Goal: Task Accomplishment & Management: Use online tool/utility

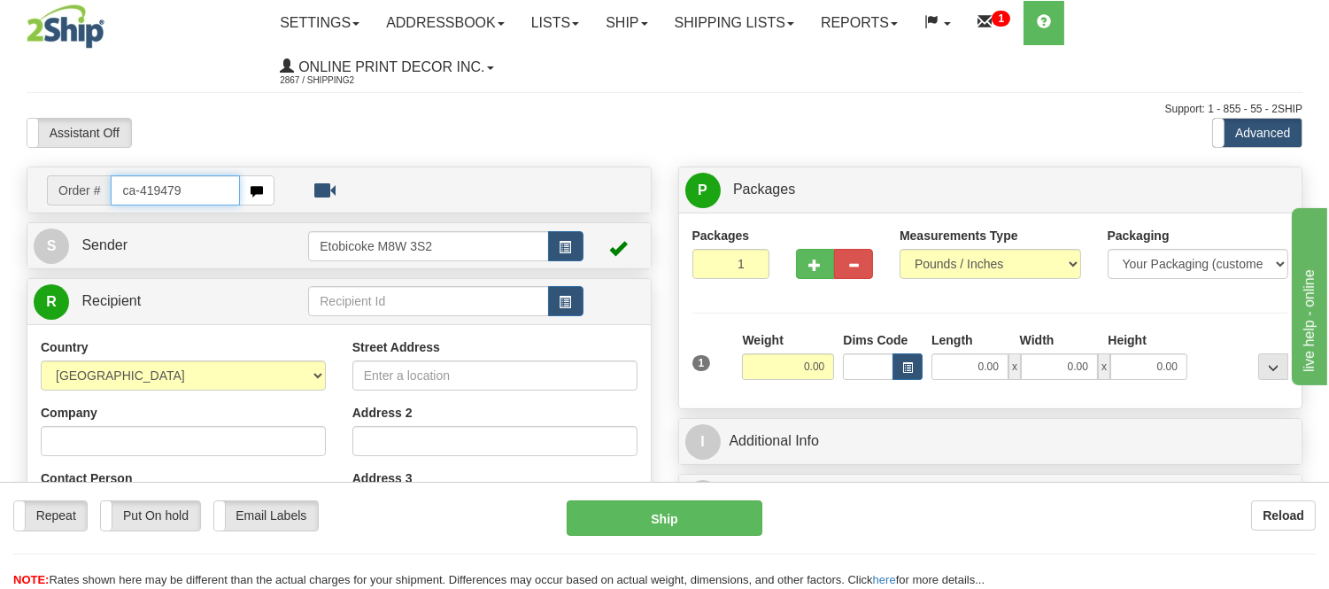
type input "ca-419479"
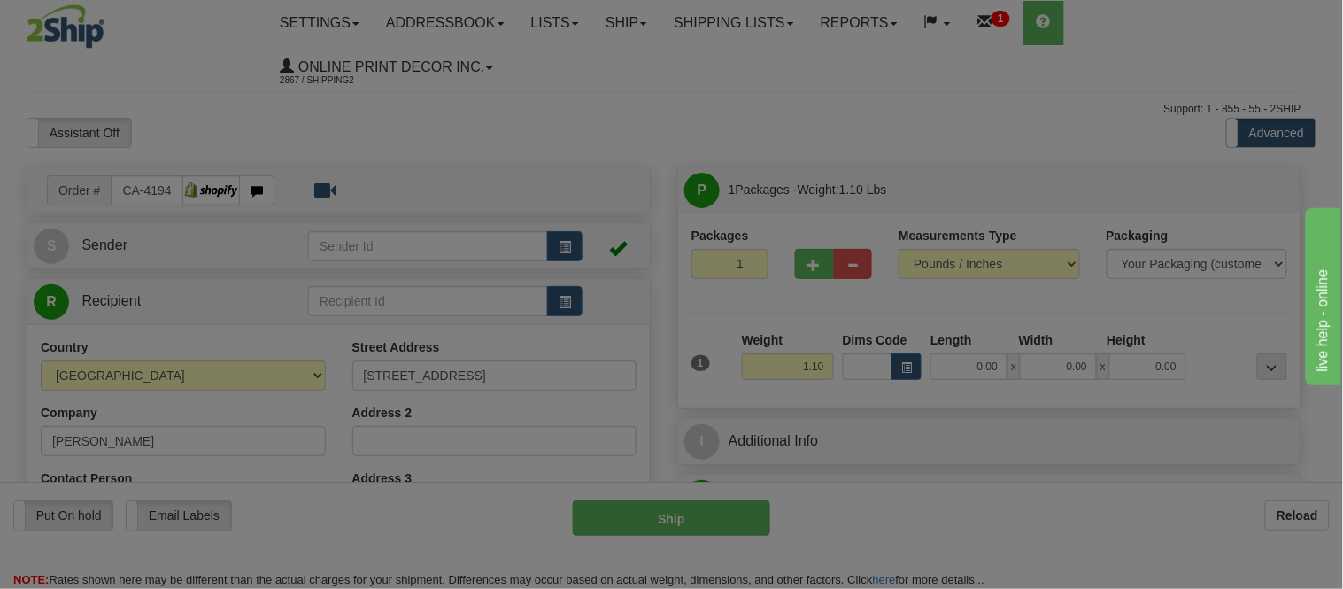
type input "SCARBOROUGH"
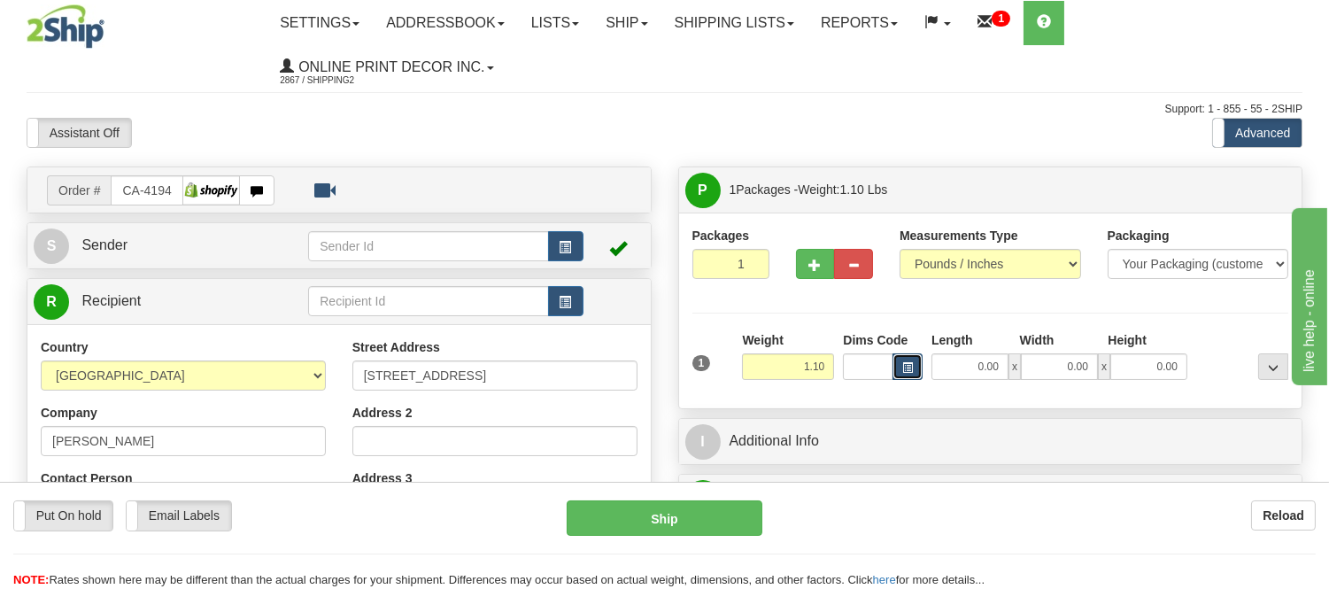
click at [903, 368] on span "button" at bounding box center [907, 368] width 11 height 10
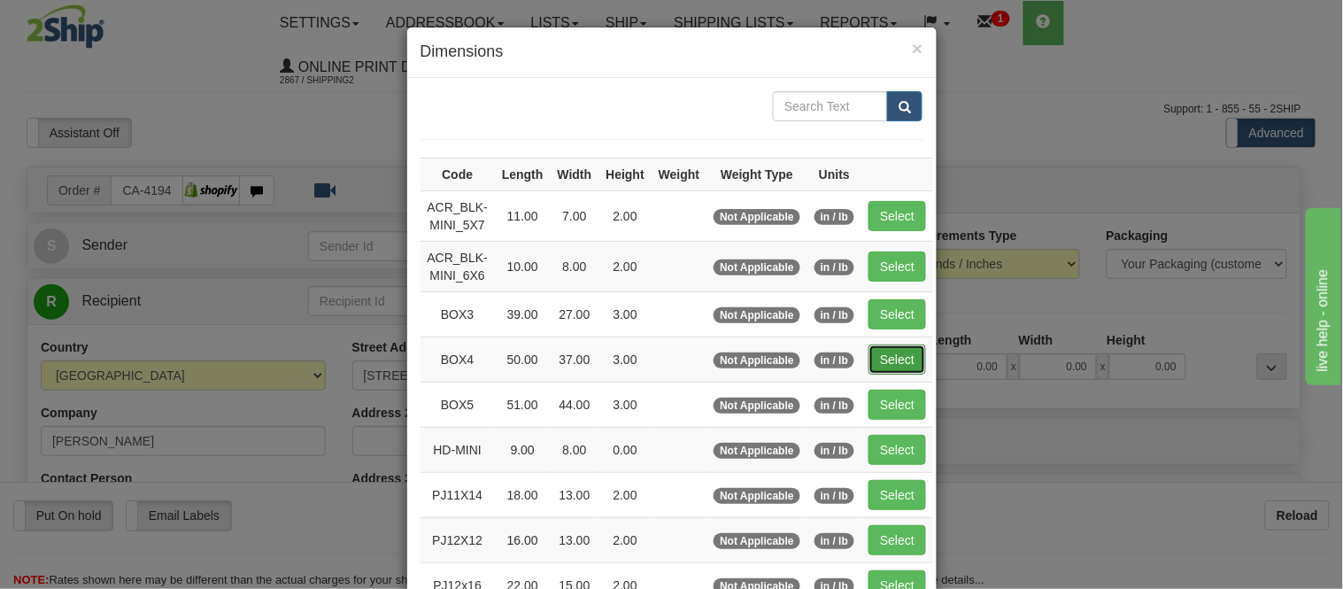
click at [901, 358] on button "Select" at bounding box center [898, 359] width 58 height 30
type input "BOX4"
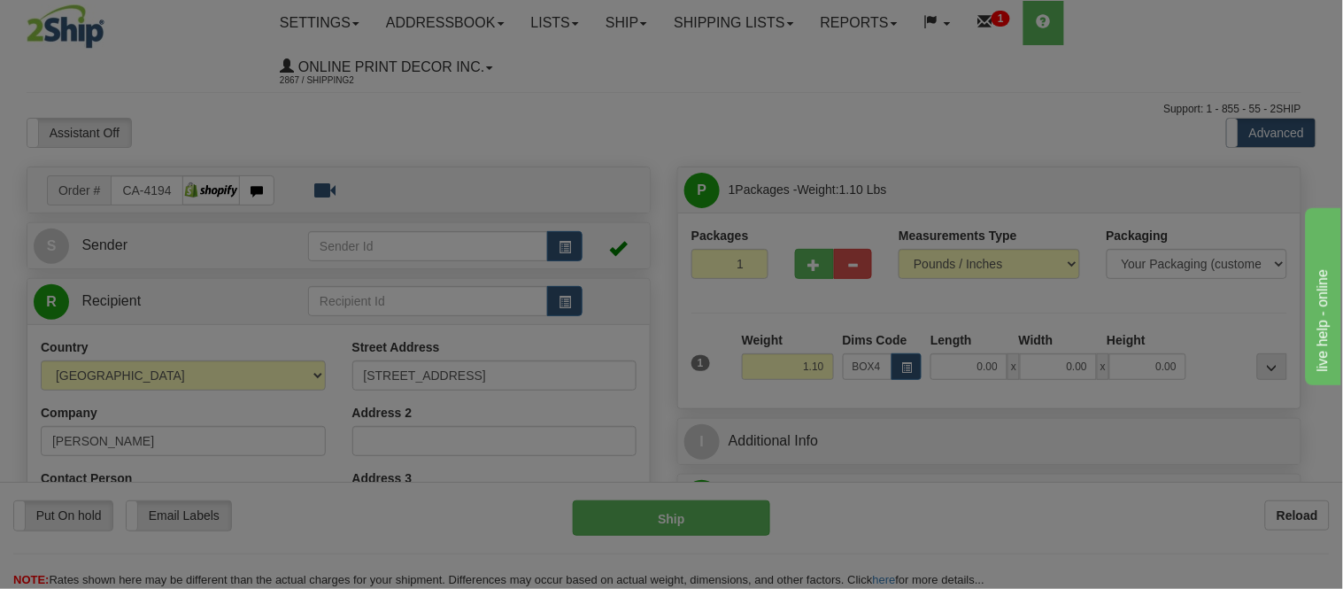
type input "50.00"
type input "37.00"
type input "3.00"
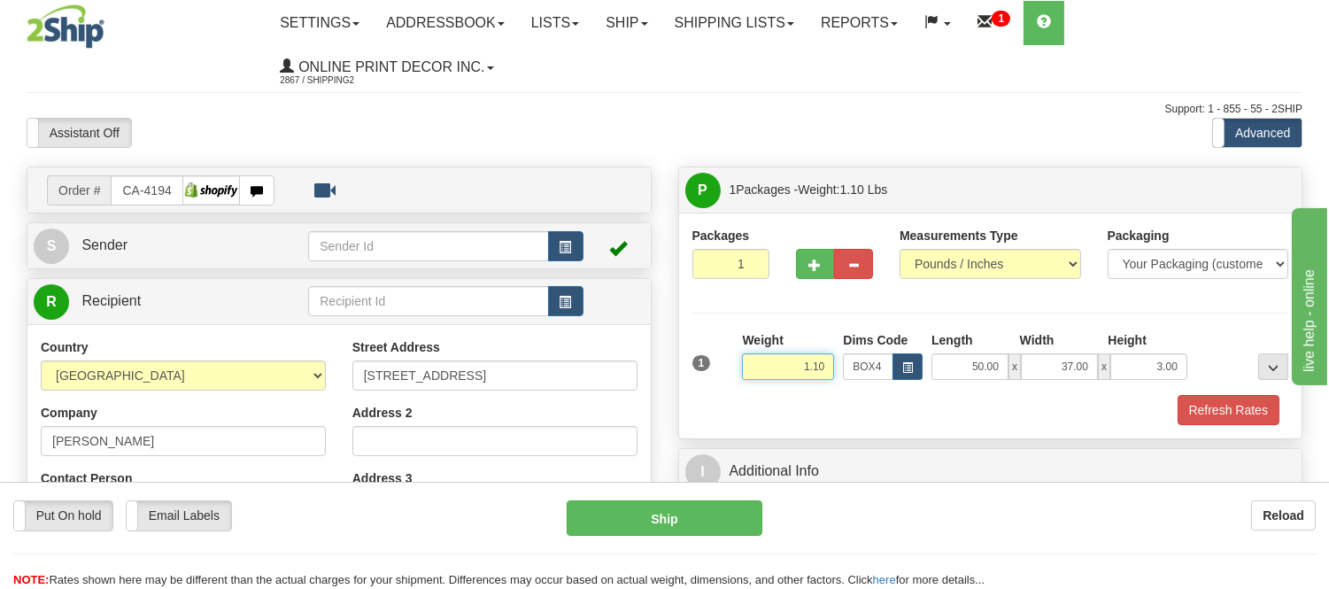
drag, startPoint x: 824, startPoint y: 368, endPoint x: 715, endPoint y: 405, distance: 115.7
click at [715, 405] on div "1 Weight 1.10 Dims Code BOX4" at bounding box center [990, 378] width 597 height 94
type input "13.98"
click at [1237, 418] on button "Refresh Rates" at bounding box center [1229, 410] width 102 height 30
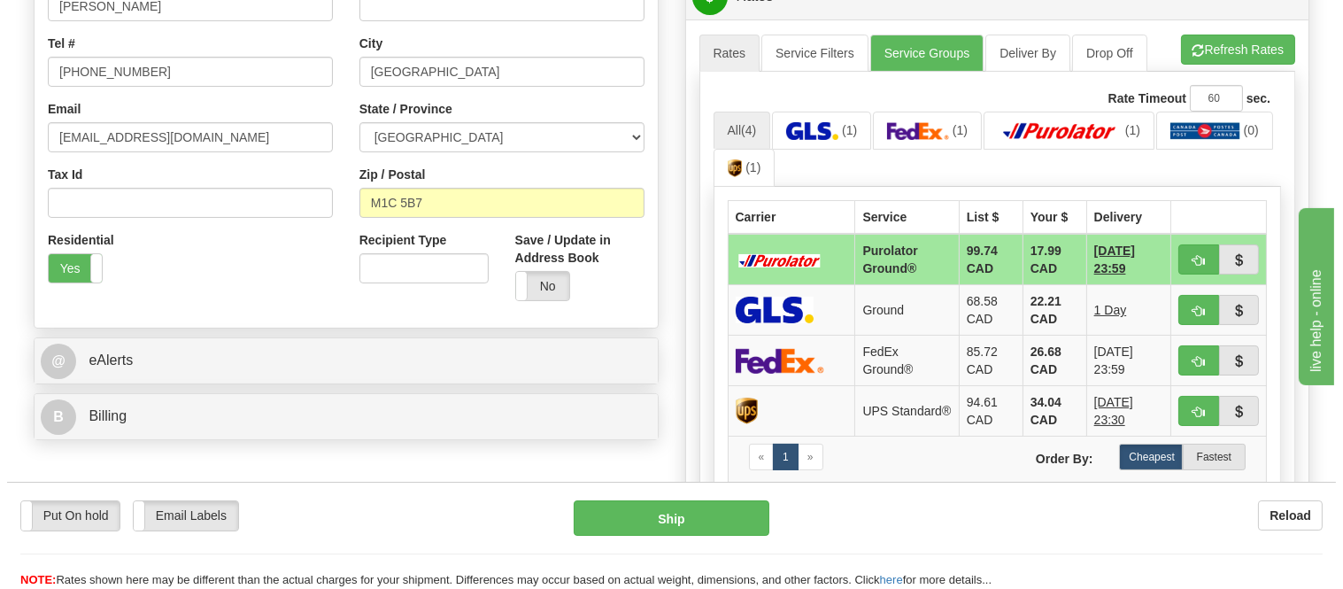
scroll to position [383, 0]
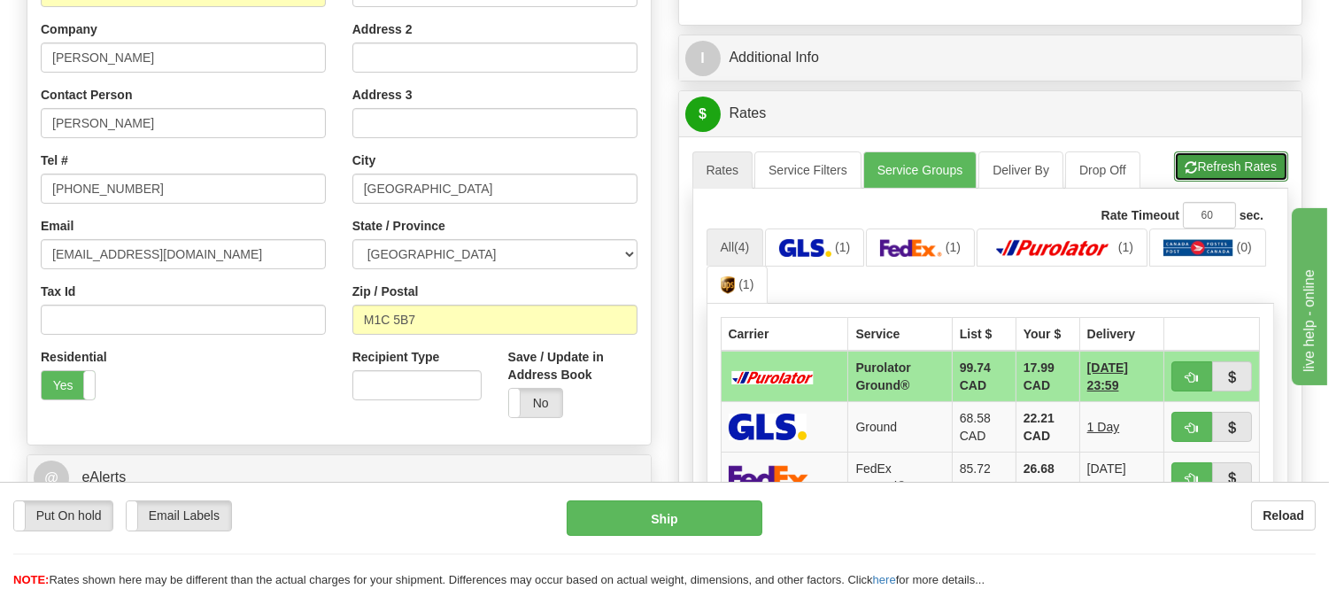
click at [1203, 161] on button "Refresh Rates" at bounding box center [1231, 166] width 114 height 30
click at [1200, 375] on button "button" at bounding box center [1192, 376] width 41 height 30
type input "260"
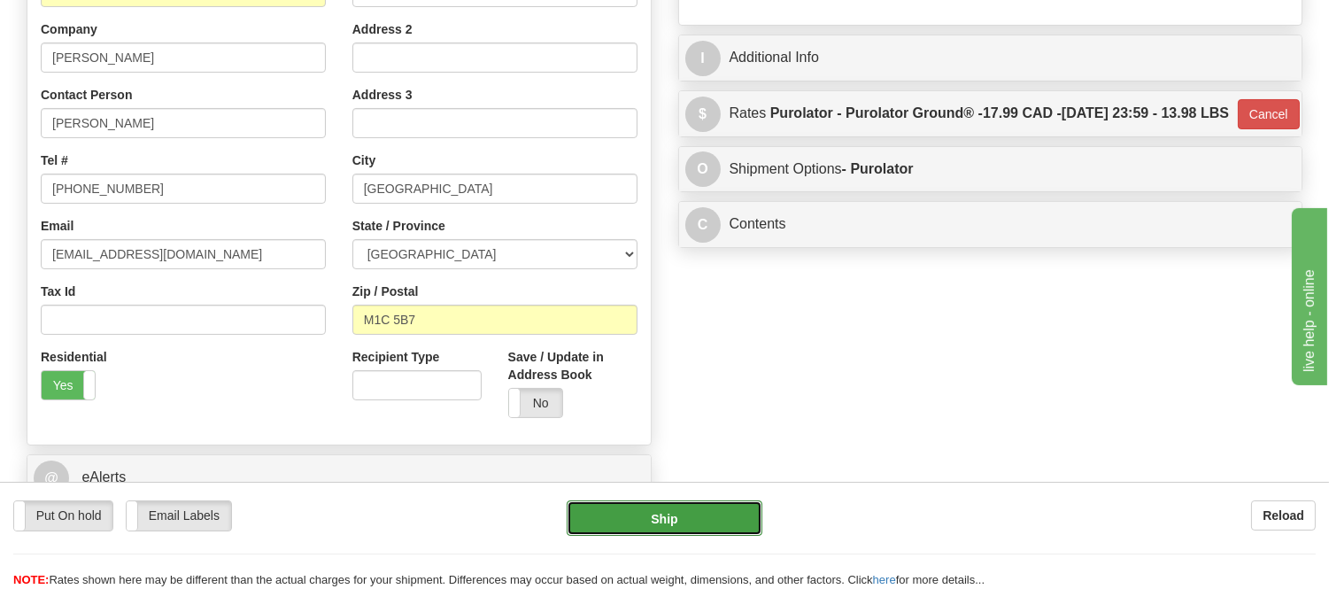
click at [739, 524] on button "Ship" at bounding box center [664, 517] width 195 height 35
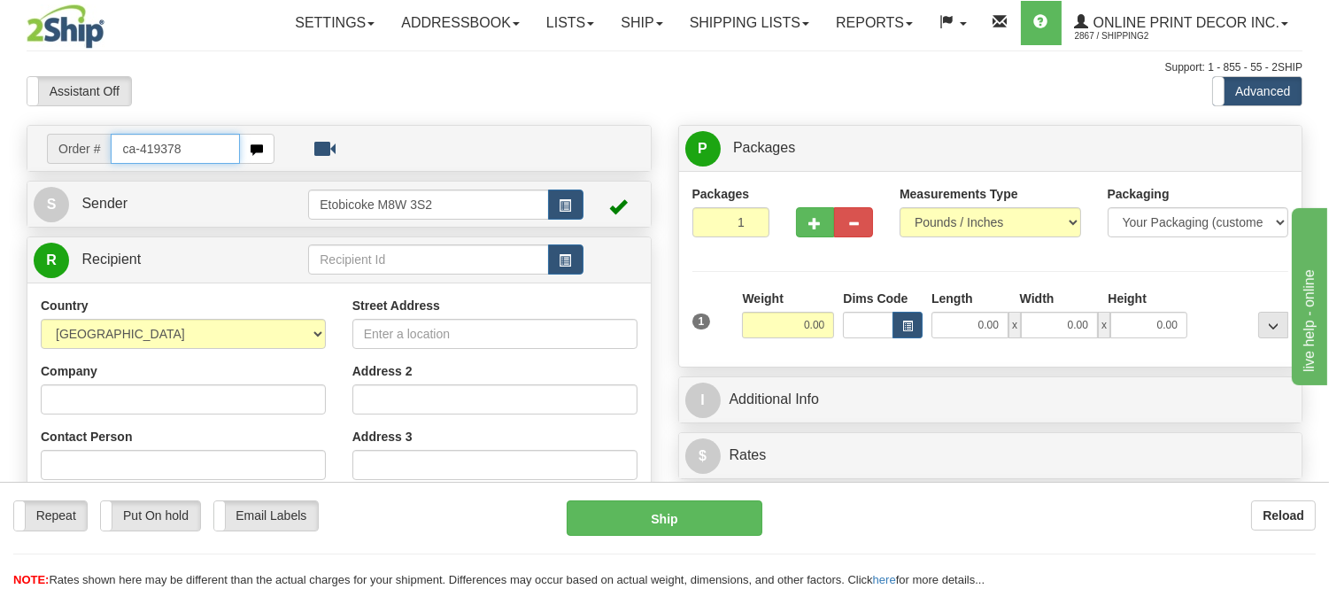
type input "ca-419378"
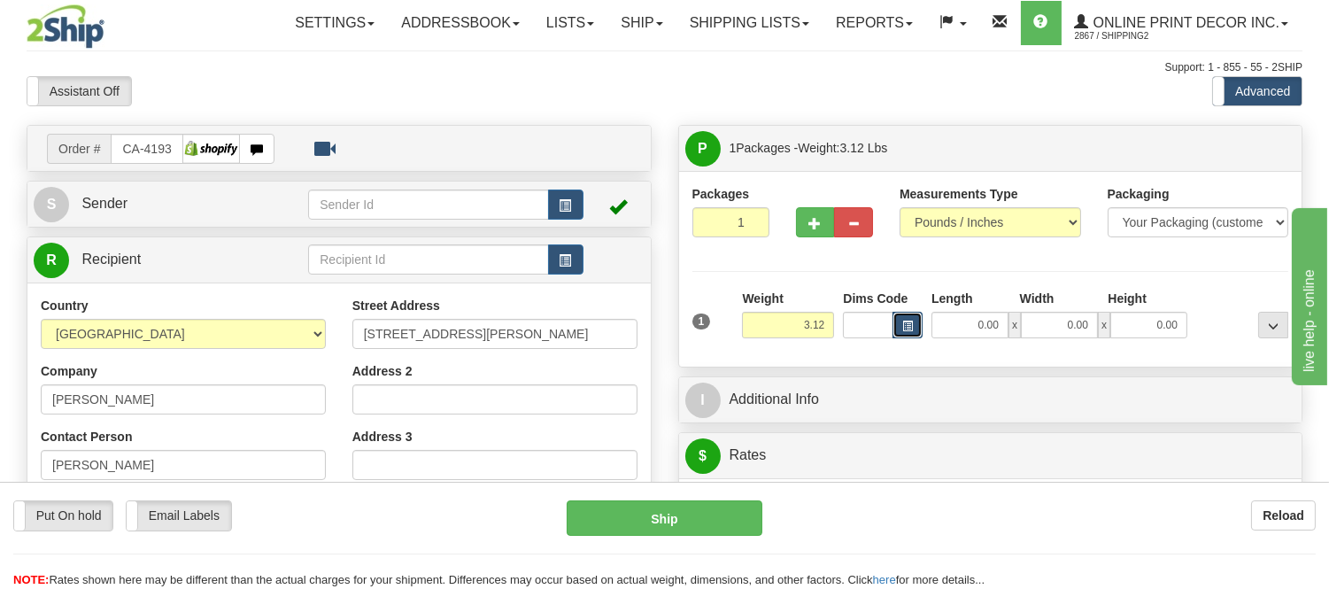
click at [903, 329] on span "button" at bounding box center [907, 326] width 11 height 10
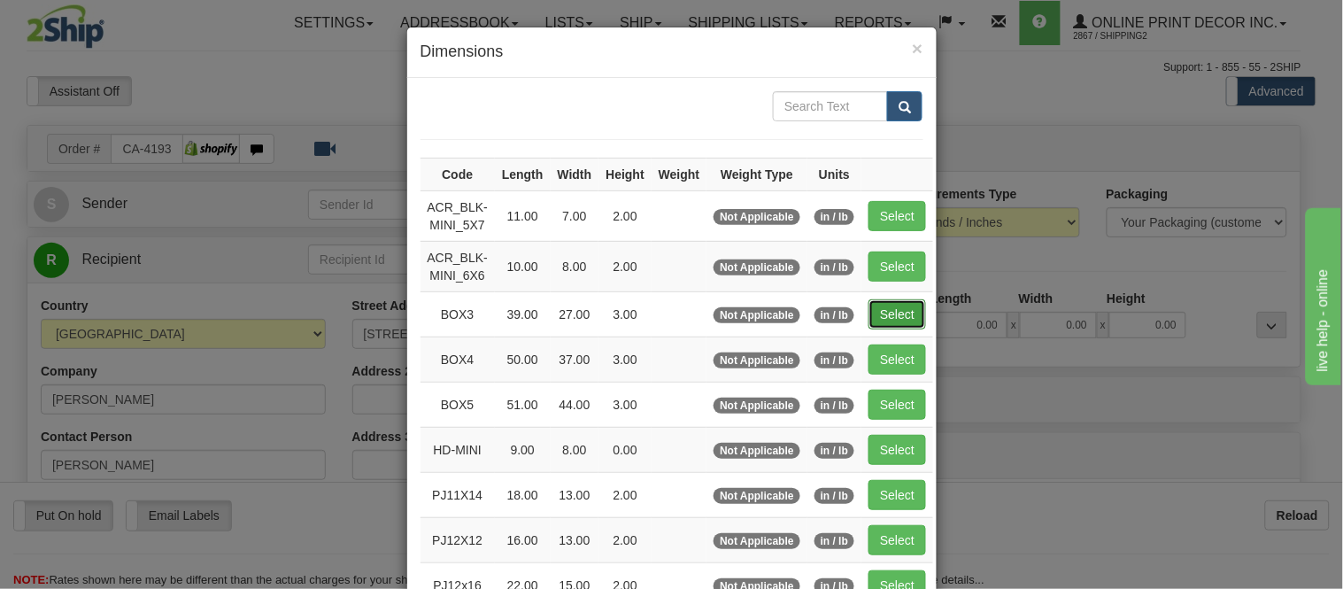
click at [874, 306] on button "Select" at bounding box center [898, 314] width 58 height 30
type input "BOX3"
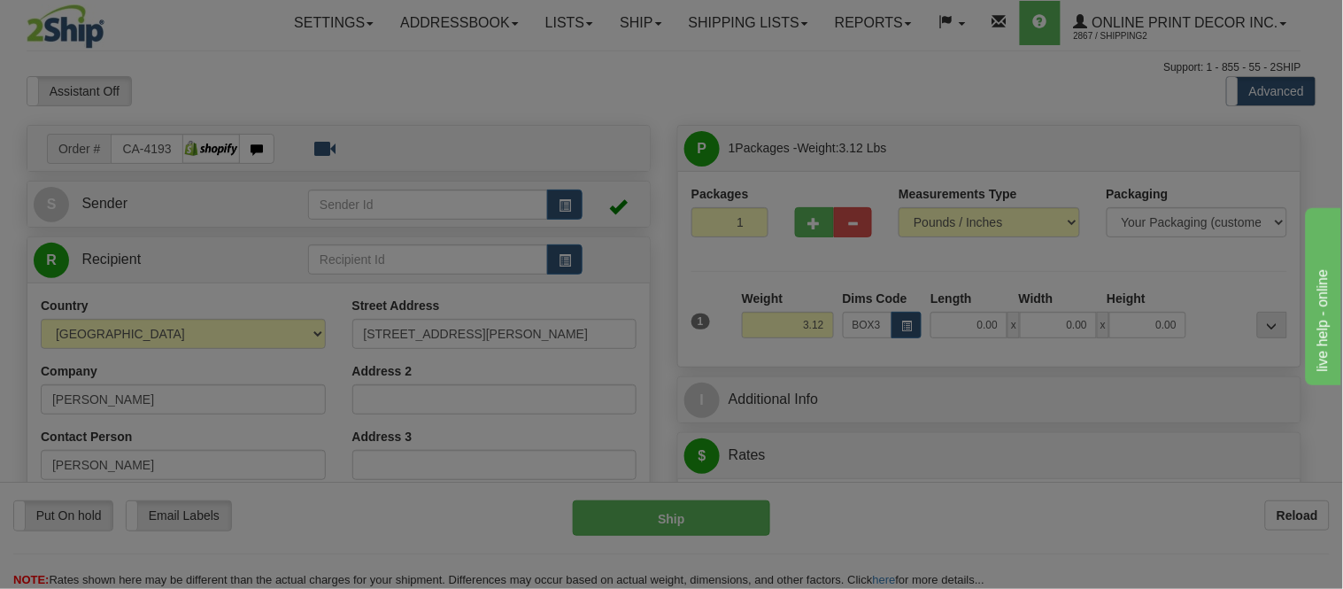
type input "39.00"
type input "27.00"
type input "3.00"
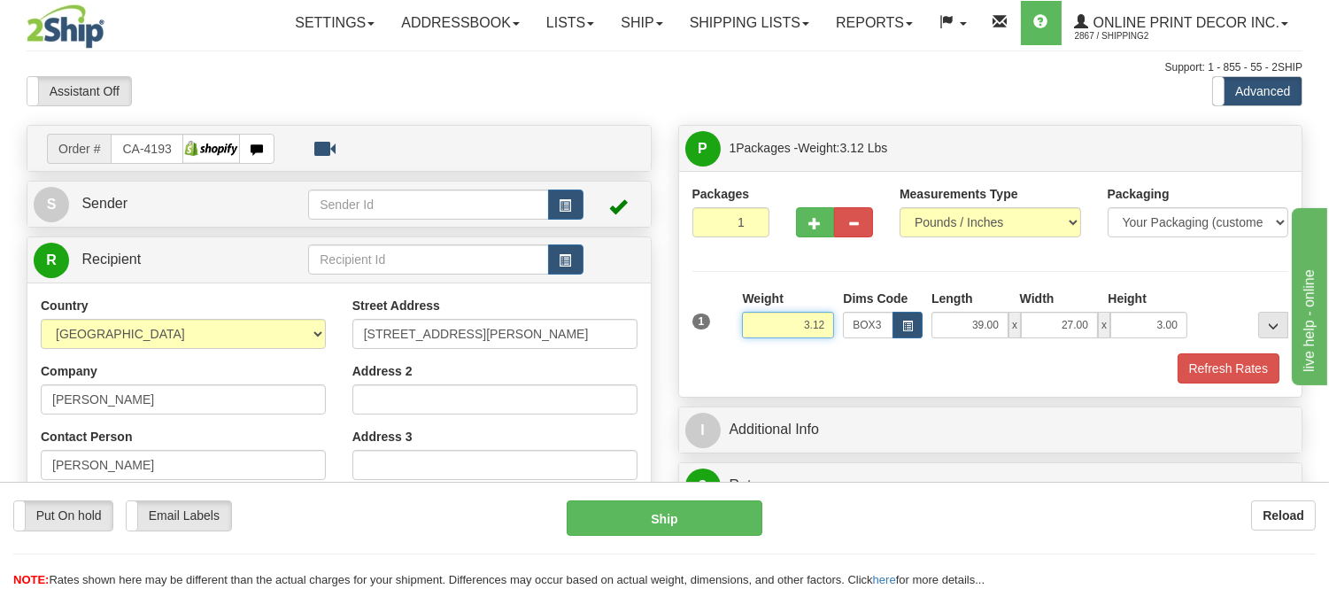
drag, startPoint x: 830, startPoint y: 320, endPoint x: 738, endPoint y: 356, distance: 99.0
click at [738, 356] on div "1 Weight 3.12 Dims Code BOX3" at bounding box center [990, 337] width 597 height 94
click button "Delete" at bounding box center [0, 0] width 0 height 0
type input "8.00"
click at [1210, 359] on button "Refresh Rates" at bounding box center [1229, 368] width 102 height 30
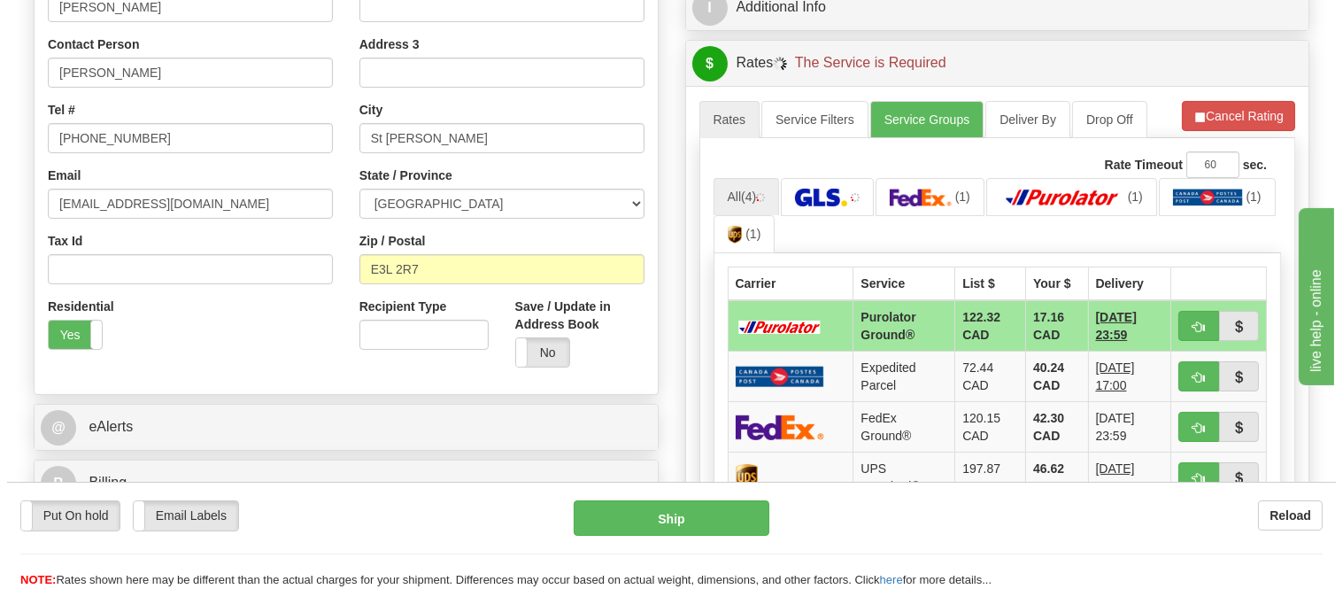
scroll to position [393, 0]
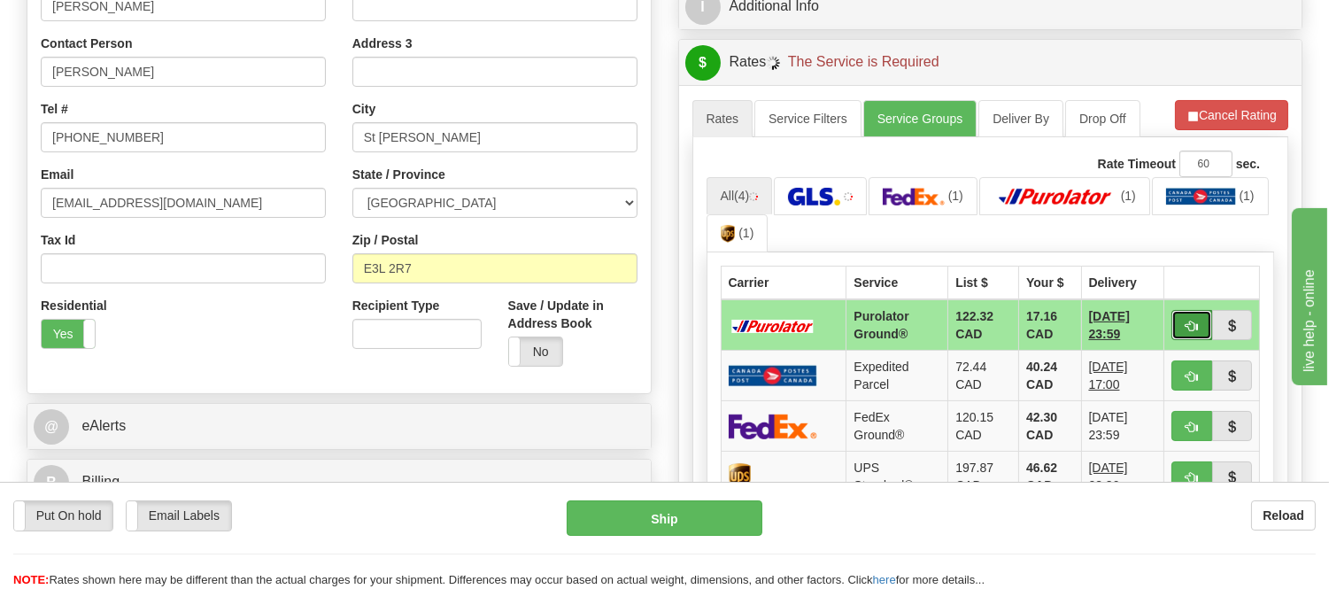
click at [1179, 330] on button "button" at bounding box center [1192, 325] width 41 height 30
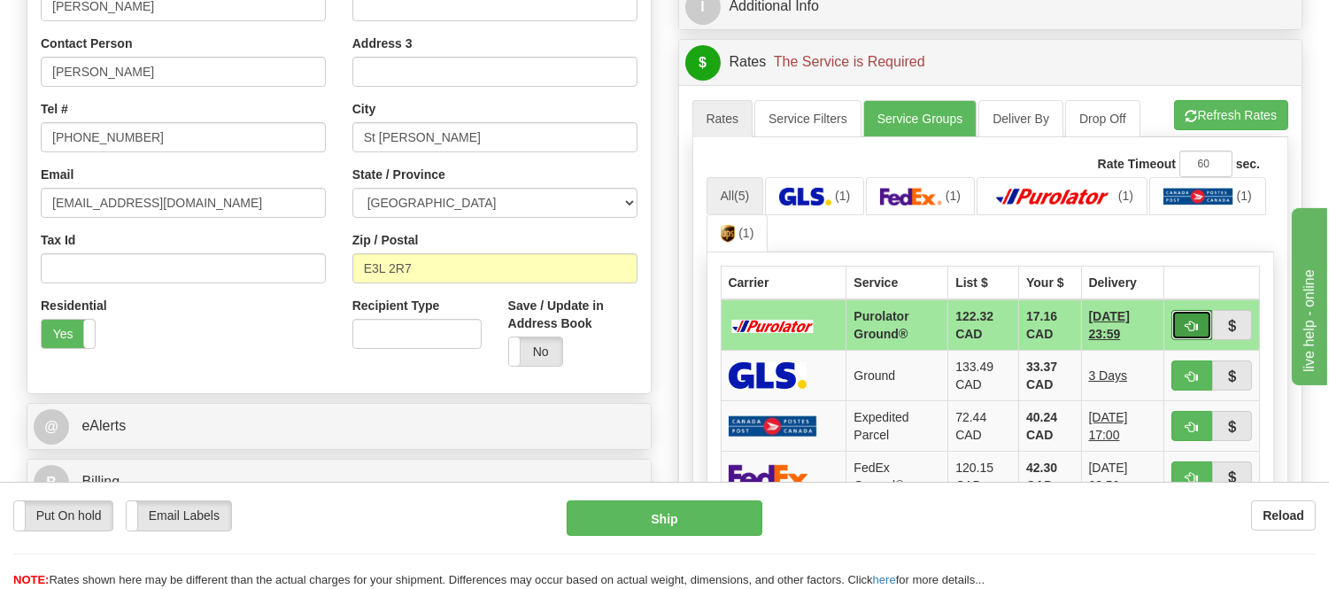
click at [1196, 315] on button "button" at bounding box center [1192, 325] width 41 height 30
type input "260"
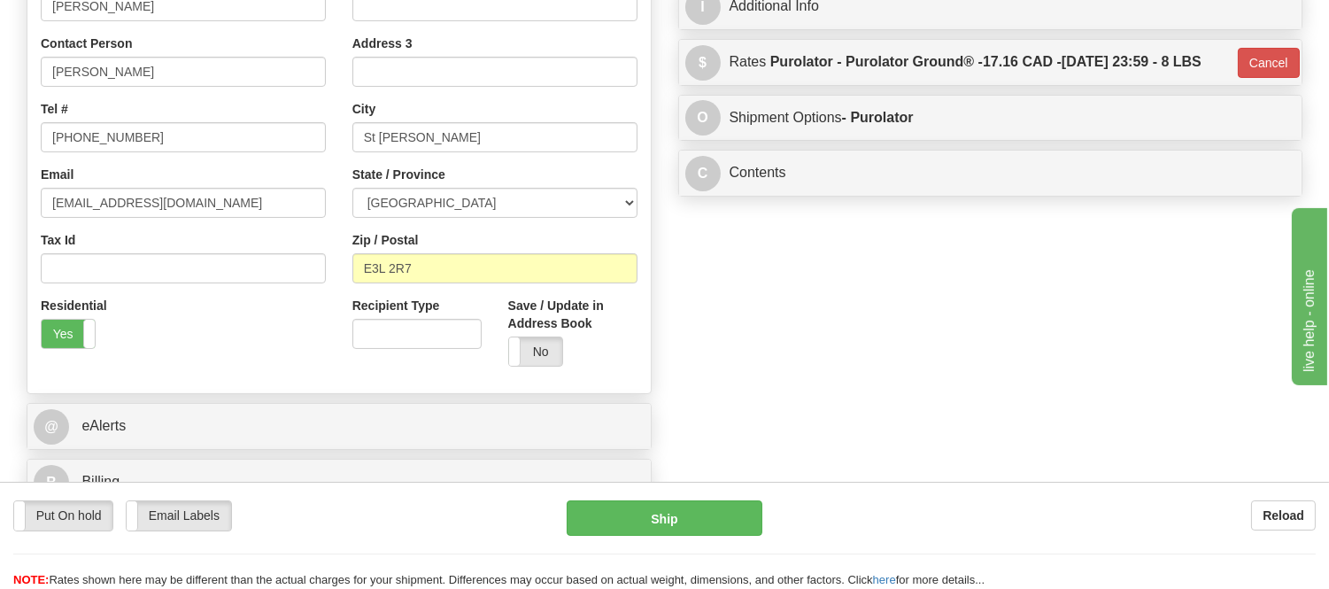
click at [721, 499] on div "Put On hold Put On hold Email Labels Email Labels Edit Reload Ship Reload" at bounding box center [664, 535] width 1329 height 107
click at [727, 514] on button "Ship" at bounding box center [664, 517] width 195 height 35
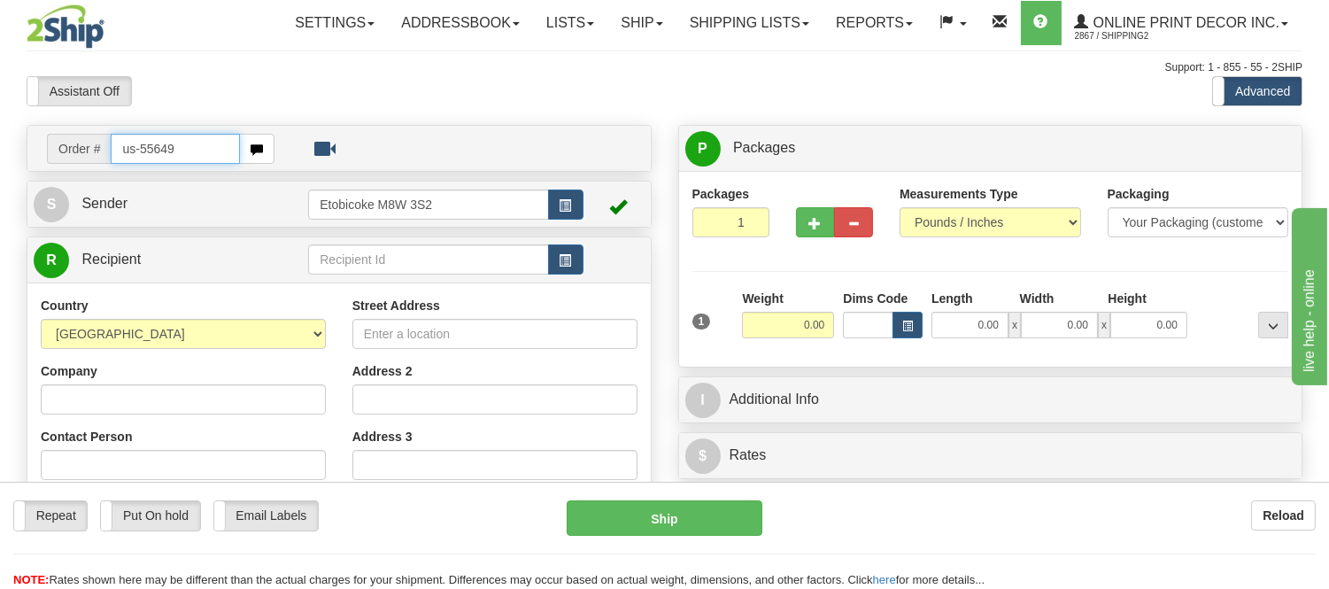
type input "us-55649"
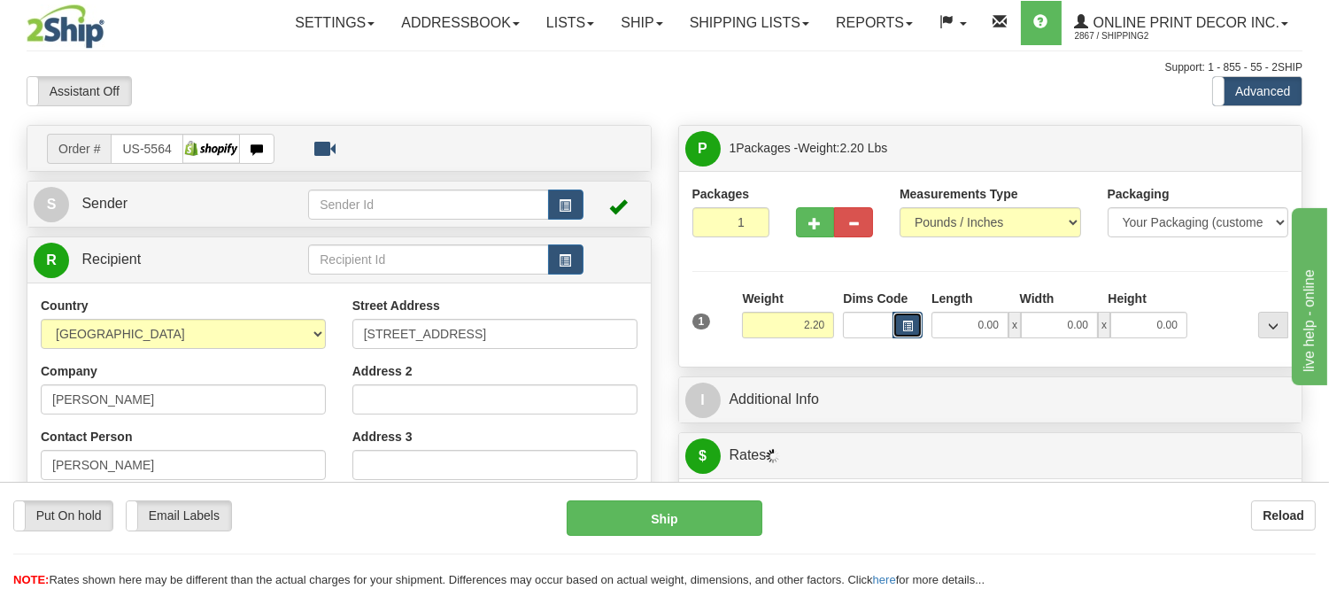
drag, startPoint x: 0, startPoint y: 0, endPoint x: 899, endPoint y: 330, distance: 957.6
click at [899, 330] on button "button" at bounding box center [908, 325] width 30 height 27
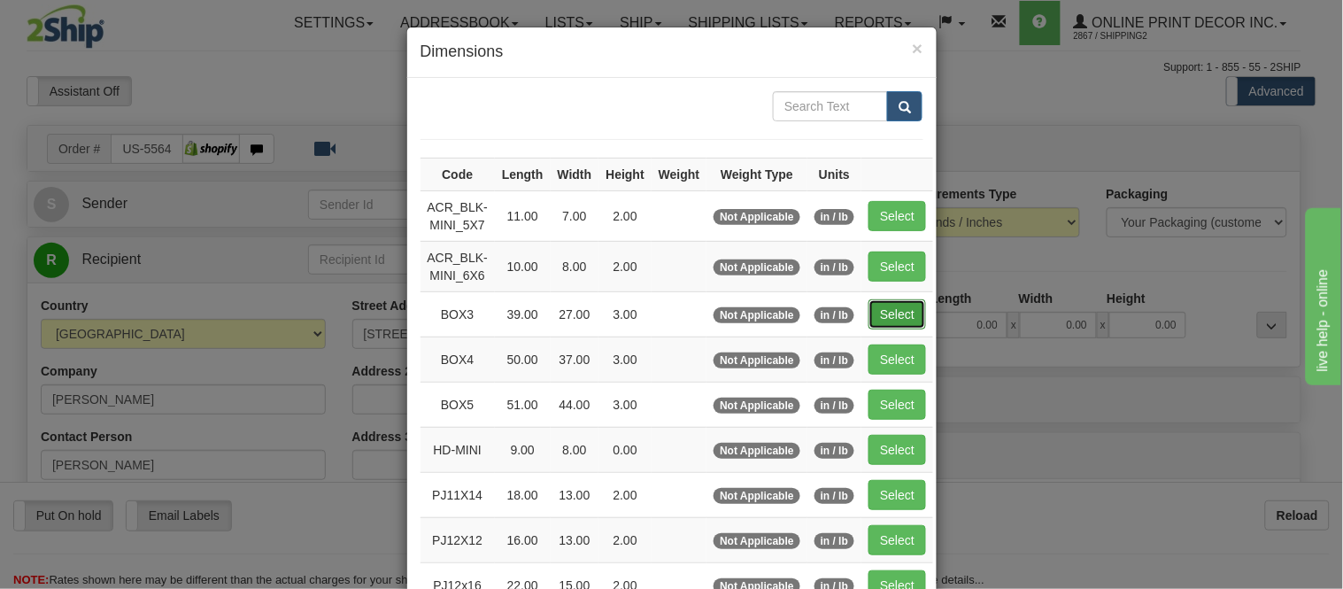
click at [896, 306] on button "Select" at bounding box center [898, 314] width 58 height 30
type input "BOX3"
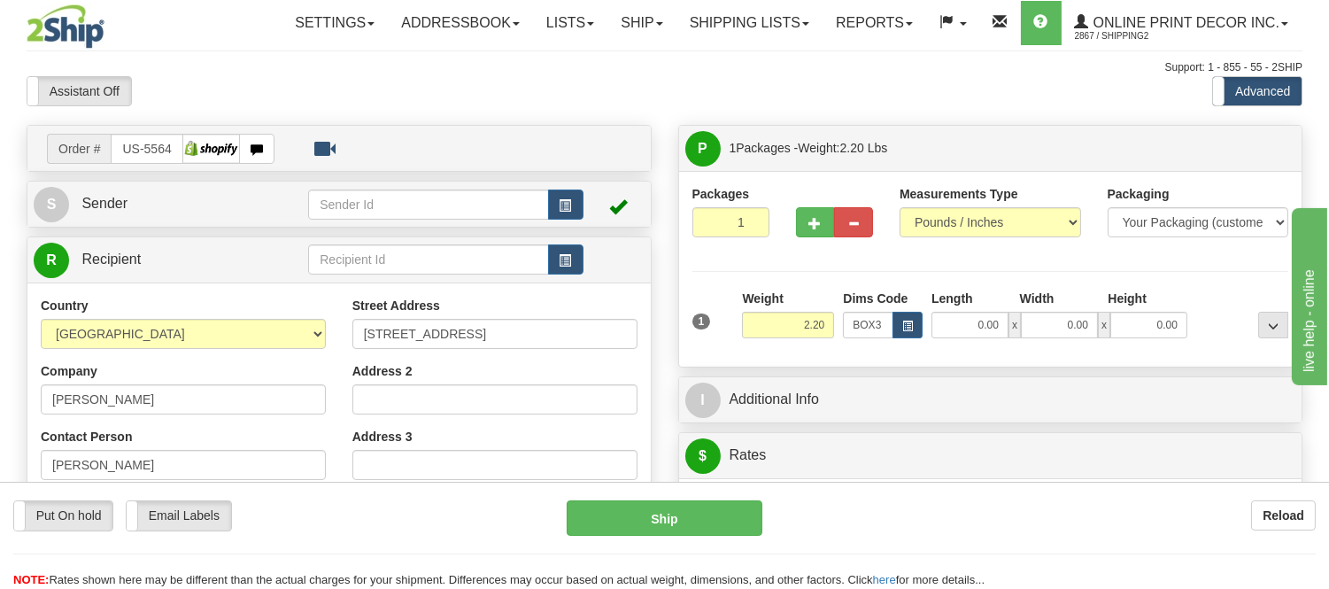
type input "39.00"
type input "27.00"
type input "3.00"
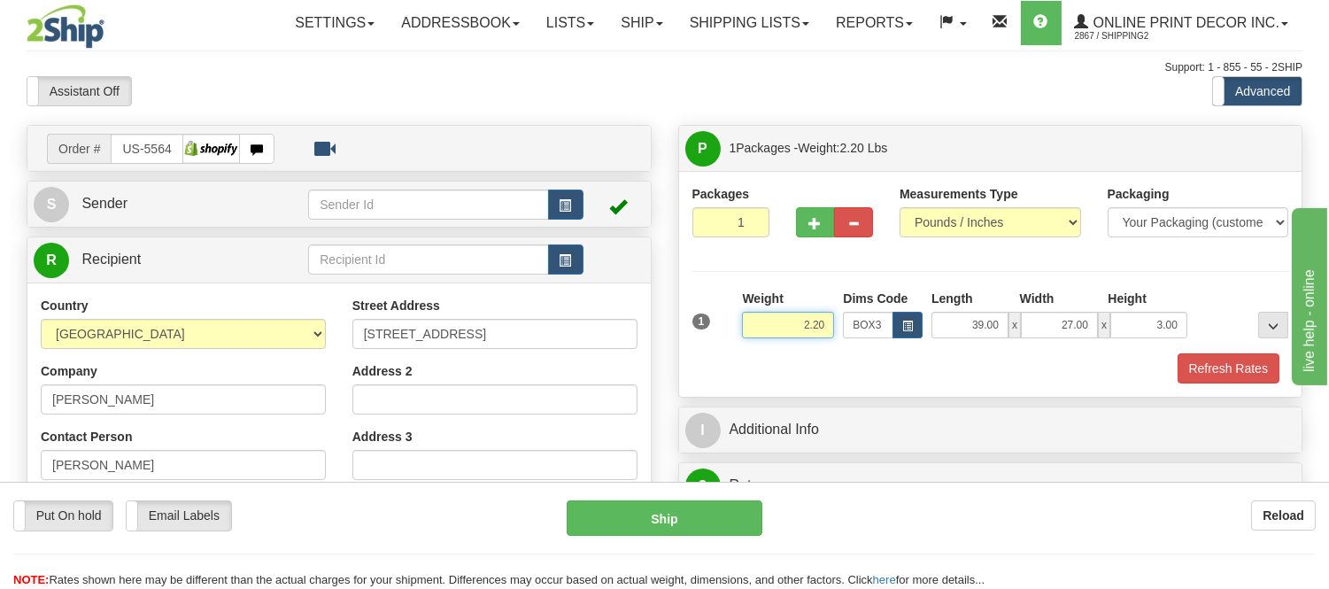
drag, startPoint x: 800, startPoint y: 334, endPoint x: 770, endPoint y: 345, distance: 31.4
click at [770, 345] on div "Weight 2.20" at bounding box center [788, 321] width 101 height 62
type input "11.98"
click at [1199, 360] on button "Refresh Rates" at bounding box center [1229, 368] width 102 height 30
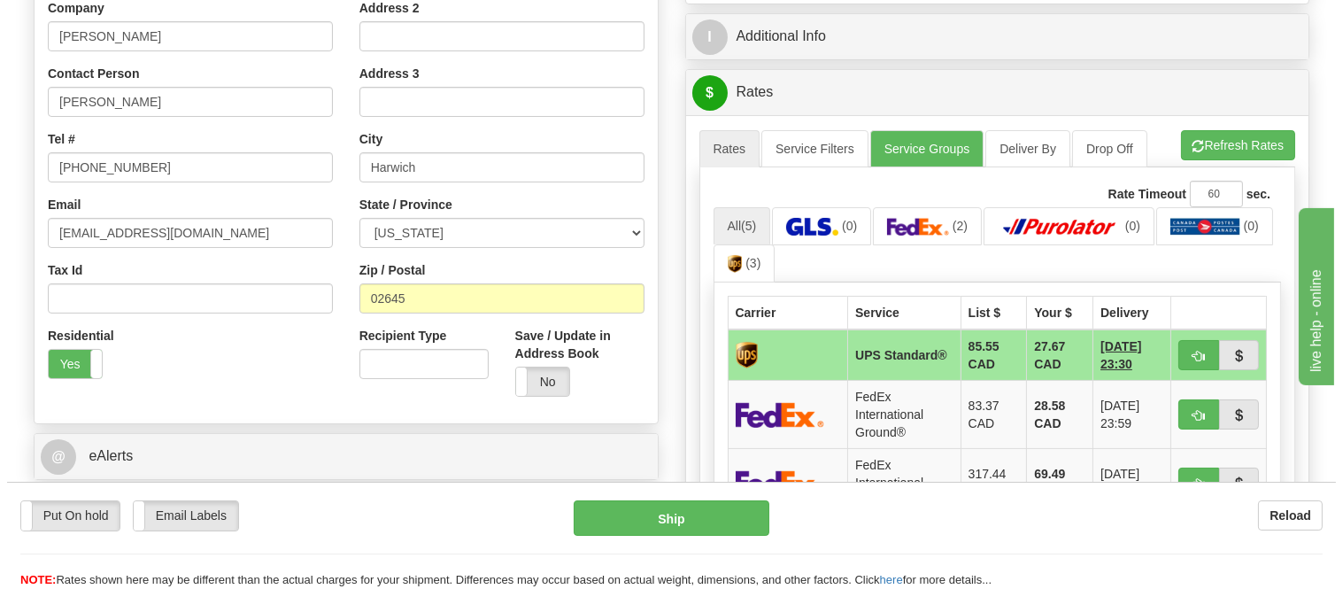
scroll to position [393, 0]
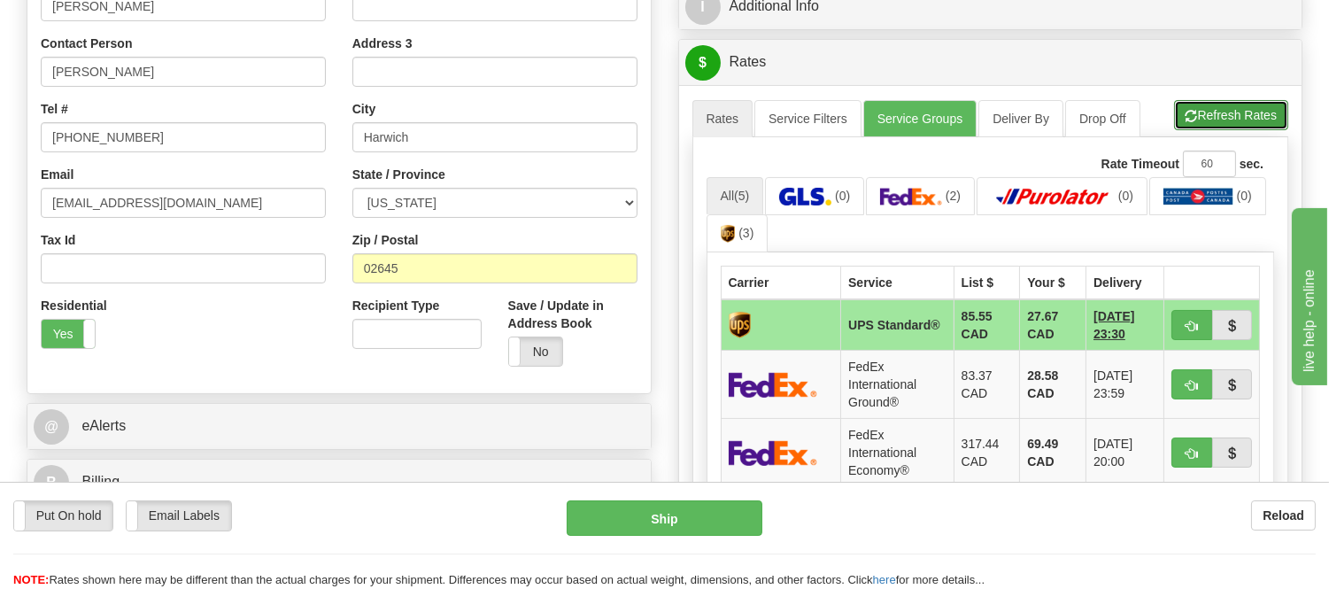
click at [1217, 115] on button "Refresh Rates" at bounding box center [1231, 115] width 114 height 30
click at [1181, 324] on button "button" at bounding box center [1192, 325] width 41 height 30
type input "11"
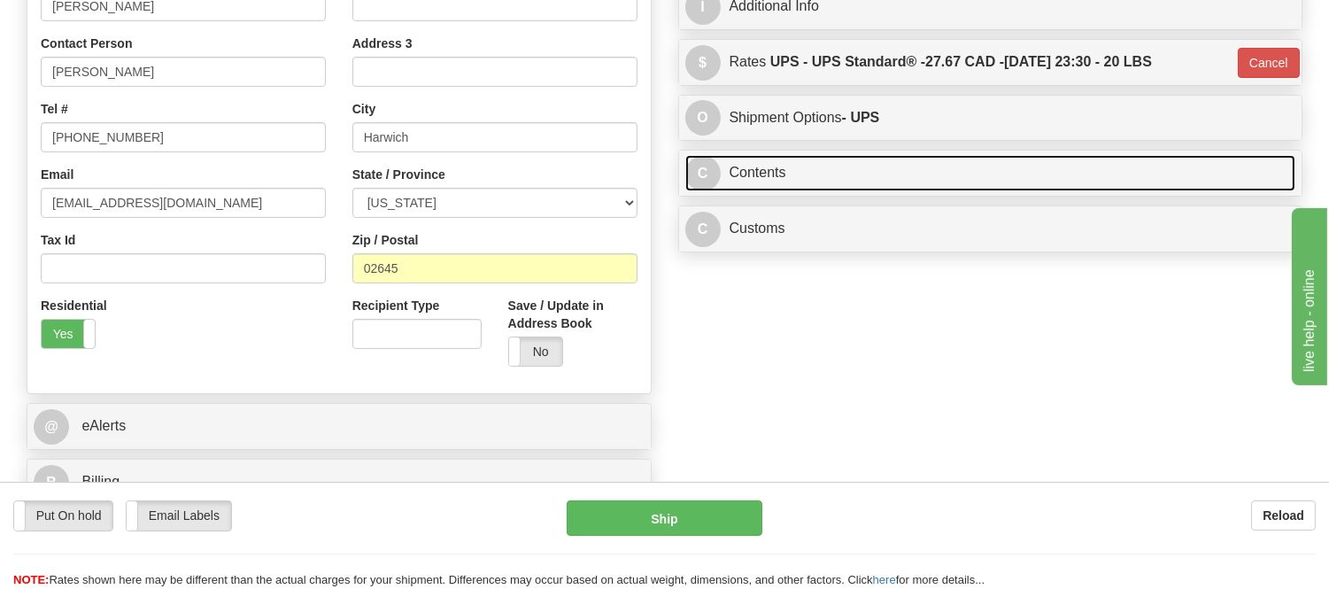
click at [868, 184] on link "C Contents" at bounding box center [990, 173] width 611 height 36
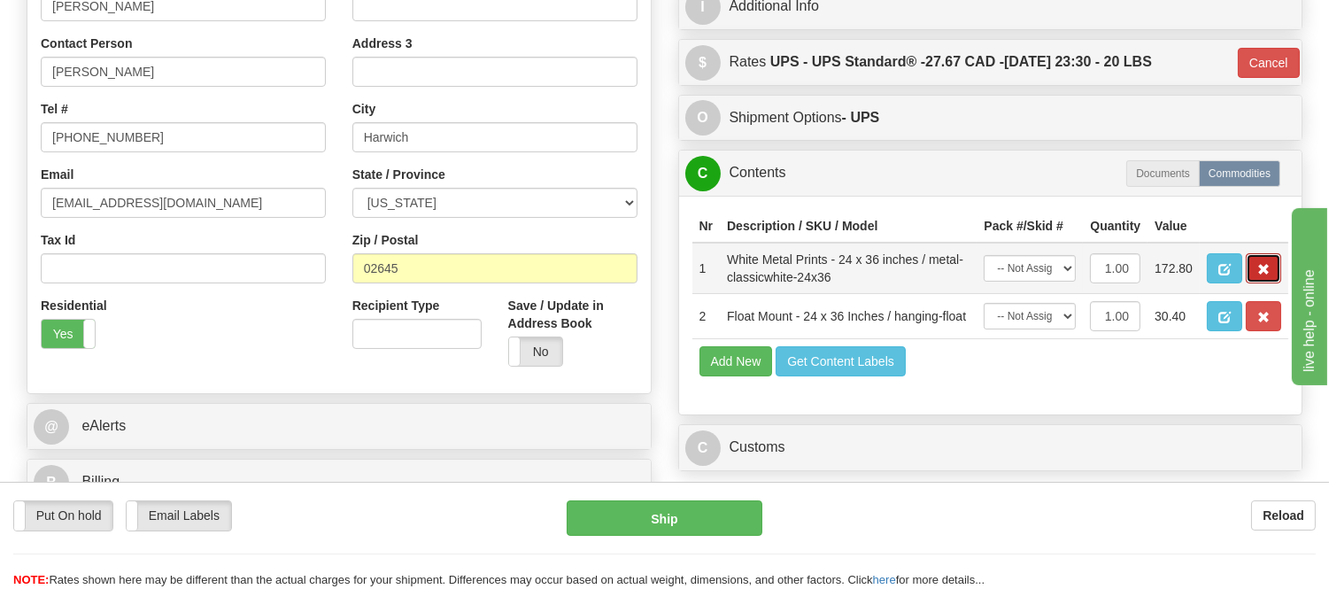
click at [1250, 283] on button "button" at bounding box center [1263, 268] width 35 height 30
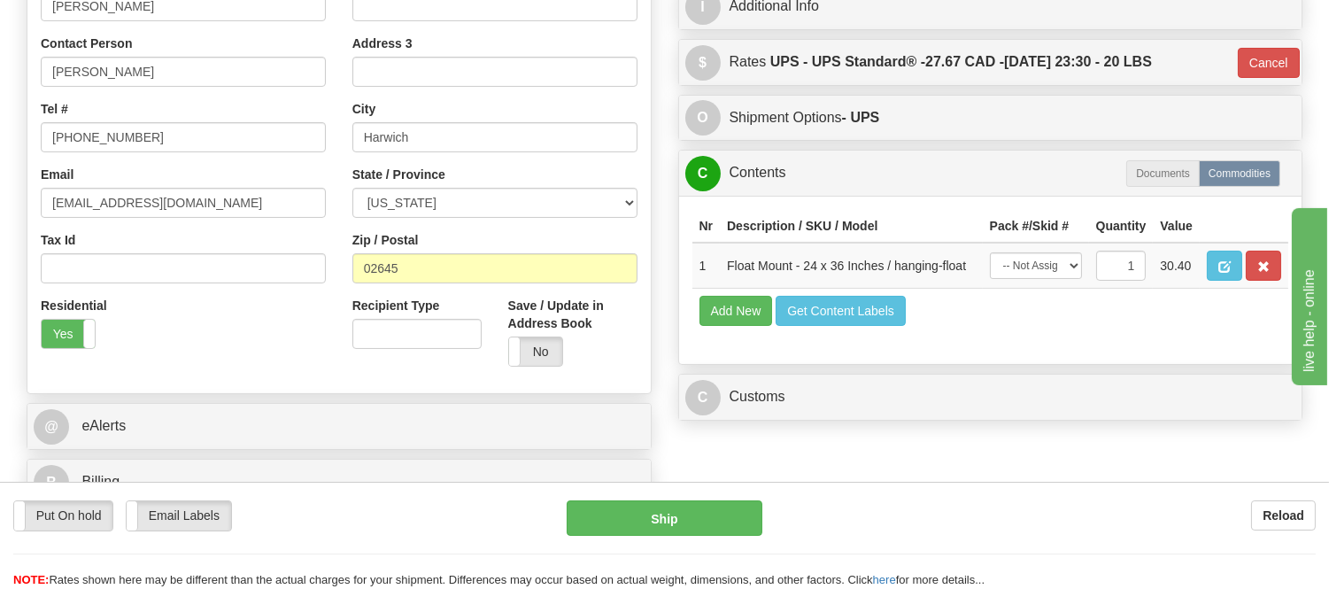
click at [1250, 281] on button "button" at bounding box center [1263, 266] width 35 height 30
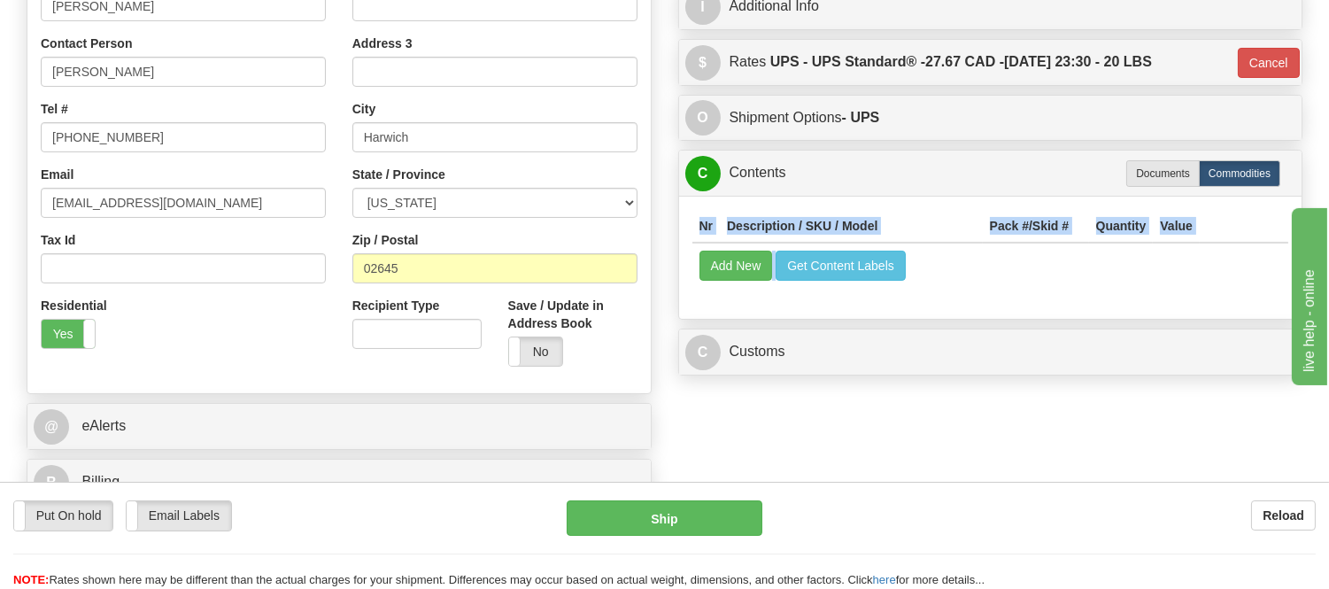
click at [1250, 290] on div "Nr Description / SKU / Model Pack #/Skid # Quantity Value Add New Get Content L…" at bounding box center [990, 257] width 623 height 123
click at [742, 271] on button "Add New" at bounding box center [736, 266] width 73 height 30
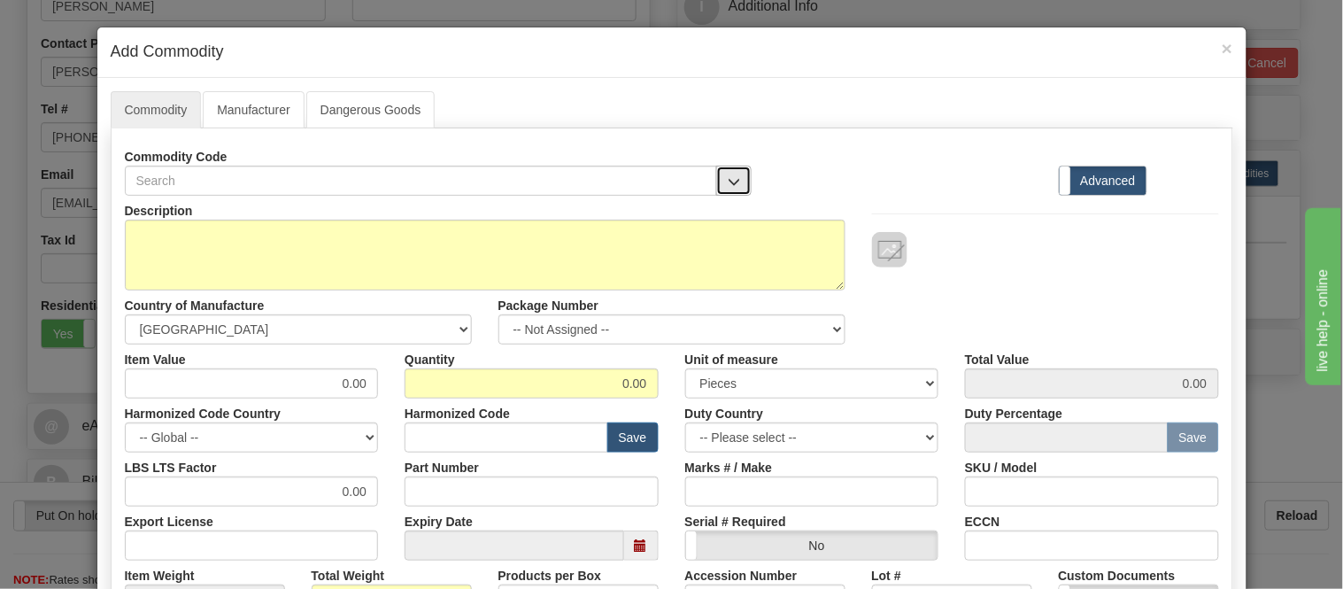
click at [723, 172] on button "button" at bounding box center [733, 181] width 35 height 30
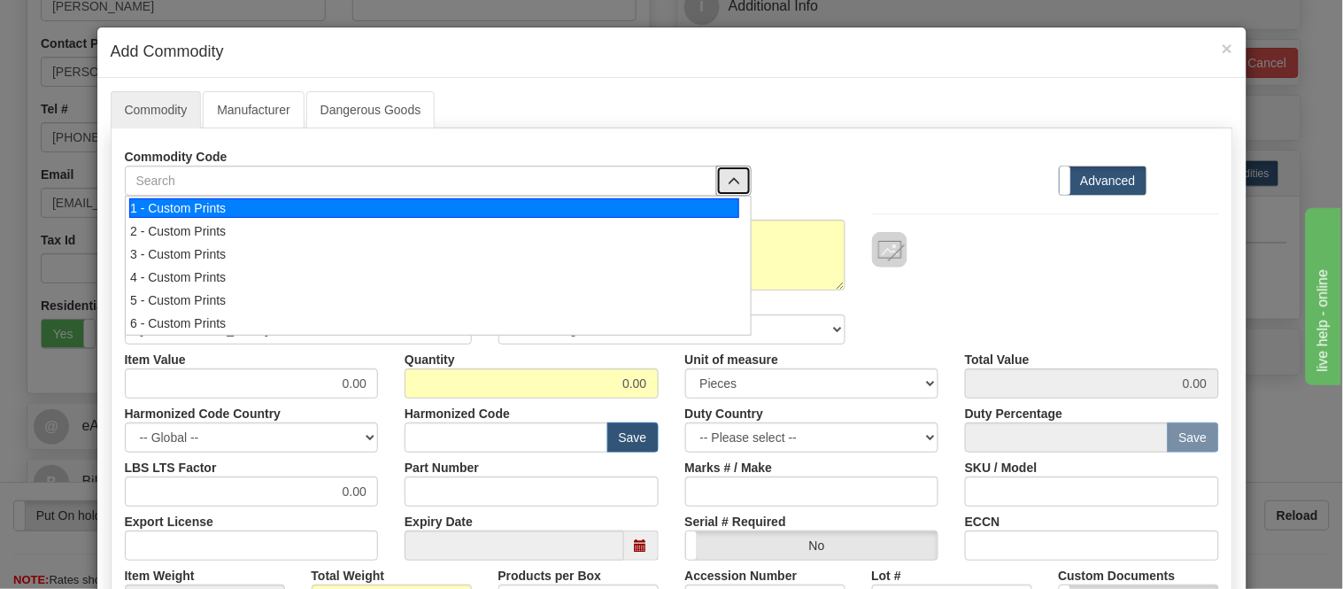
click at [722, 214] on div "1 - Custom Prints" at bounding box center [434, 207] width 610 height 19
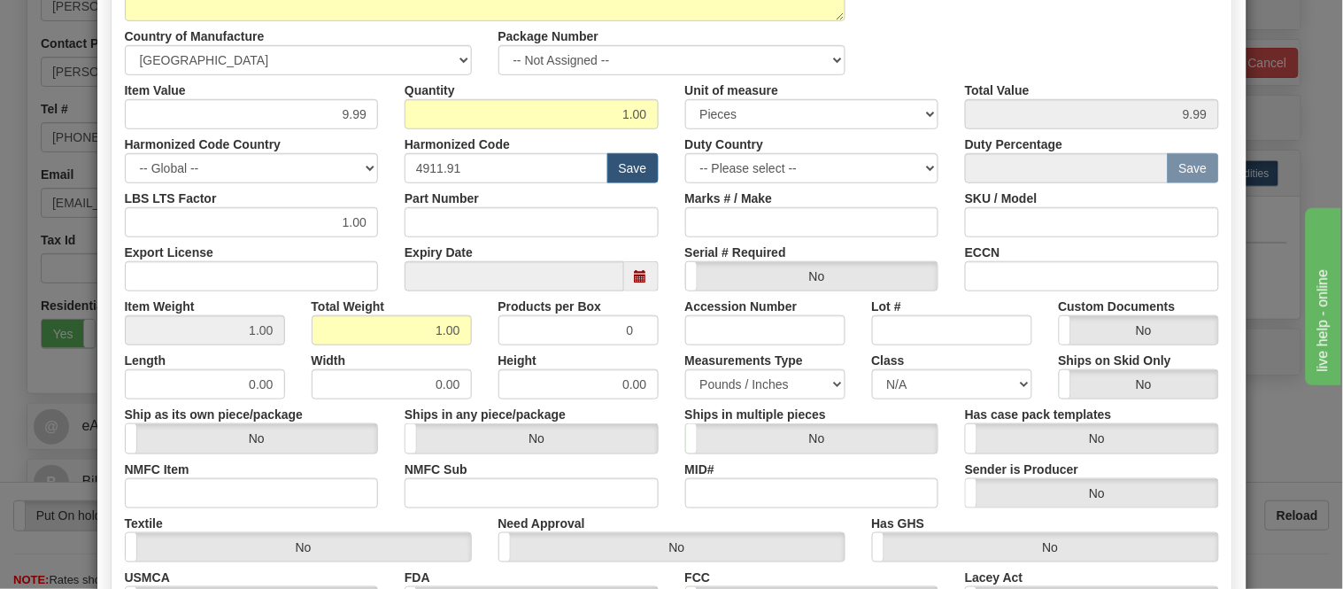
scroll to position [122, 0]
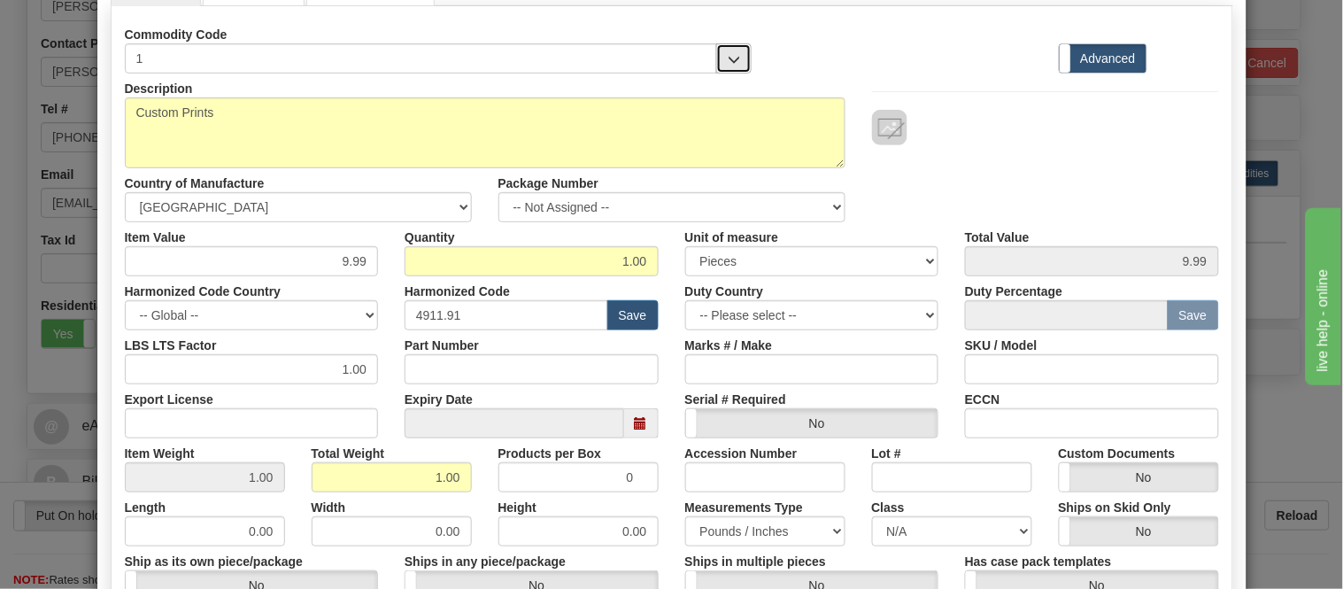
click at [728, 56] on span "button" at bounding box center [734, 60] width 12 height 12
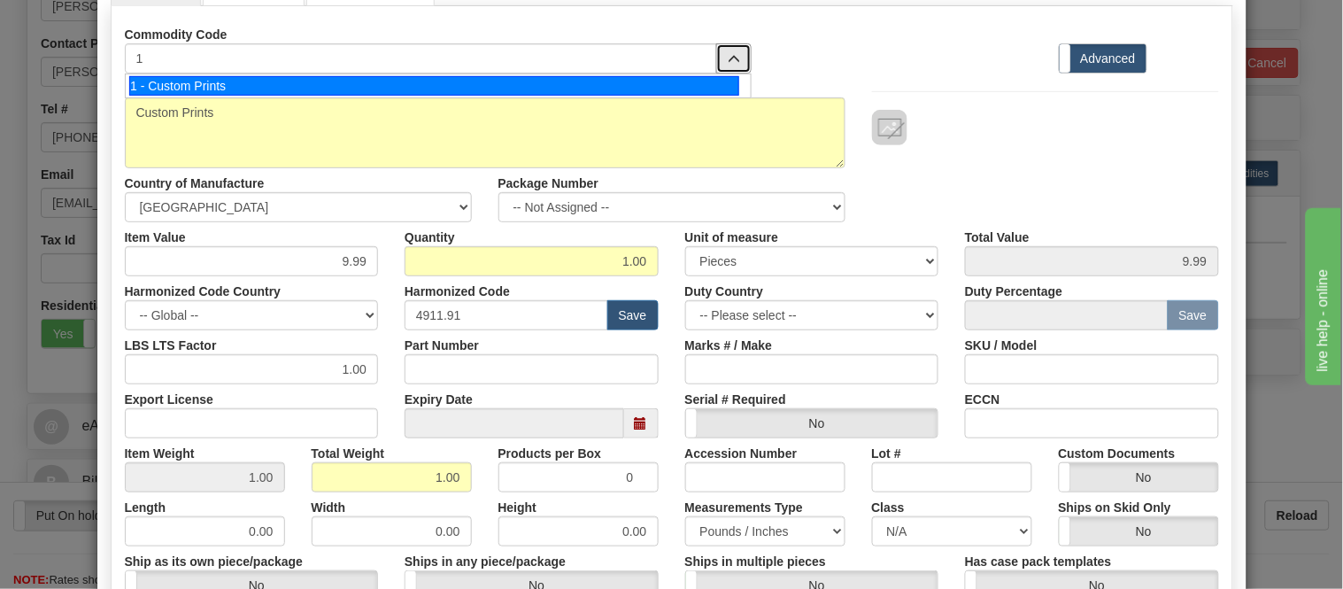
click at [726, 83] on div "1 - Custom Prints" at bounding box center [434, 85] width 610 height 19
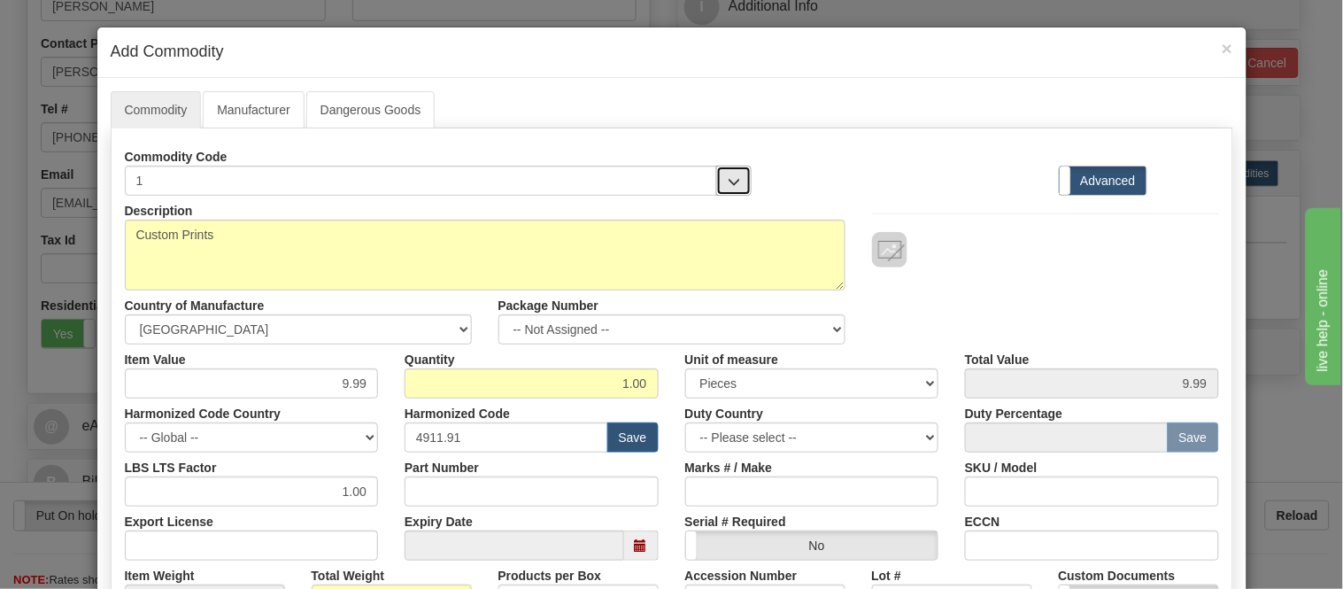
click at [732, 169] on button "button" at bounding box center [733, 181] width 35 height 30
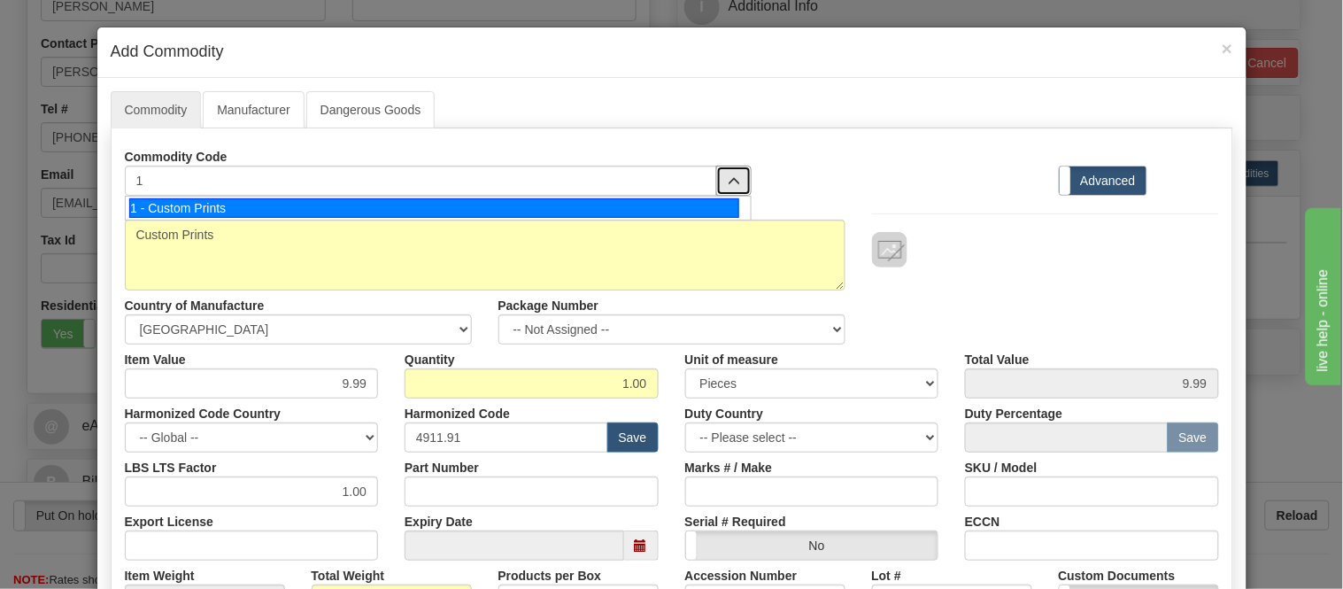
click at [712, 209] on div "1 - Custom Prints" at bounding box center [434, 207] width 610 height 19
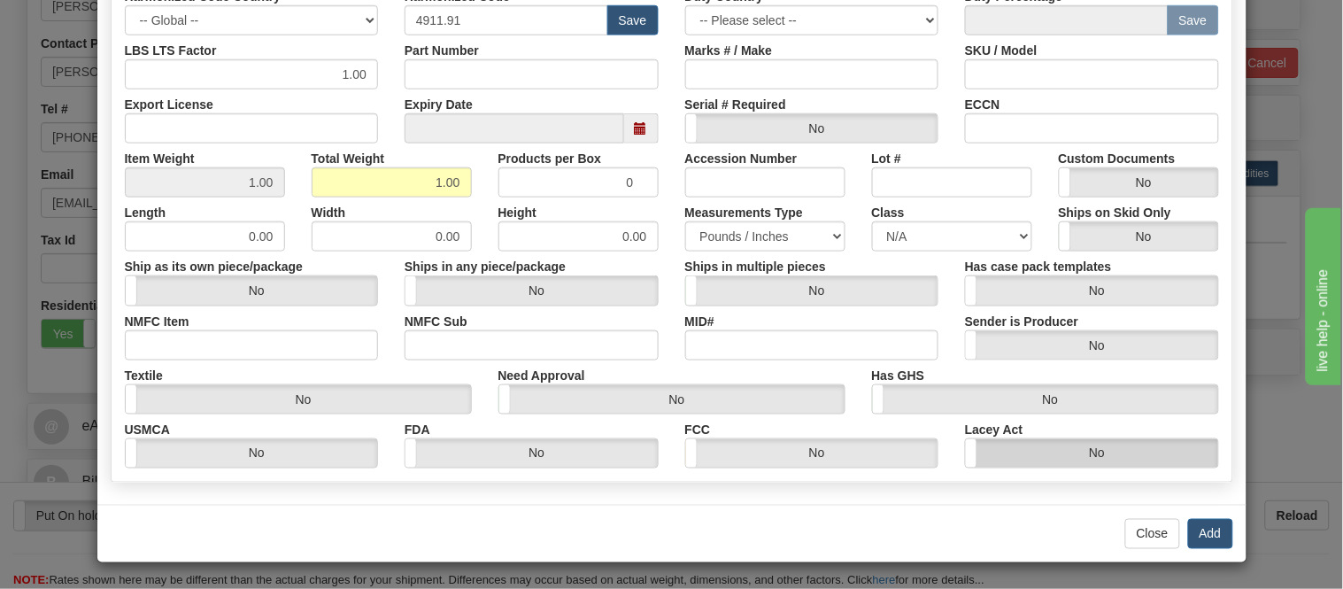
scroll to position [418, 0]
click at [1163, 527] on button "Close" at bounding box center [1152, 533] width 55 height 30
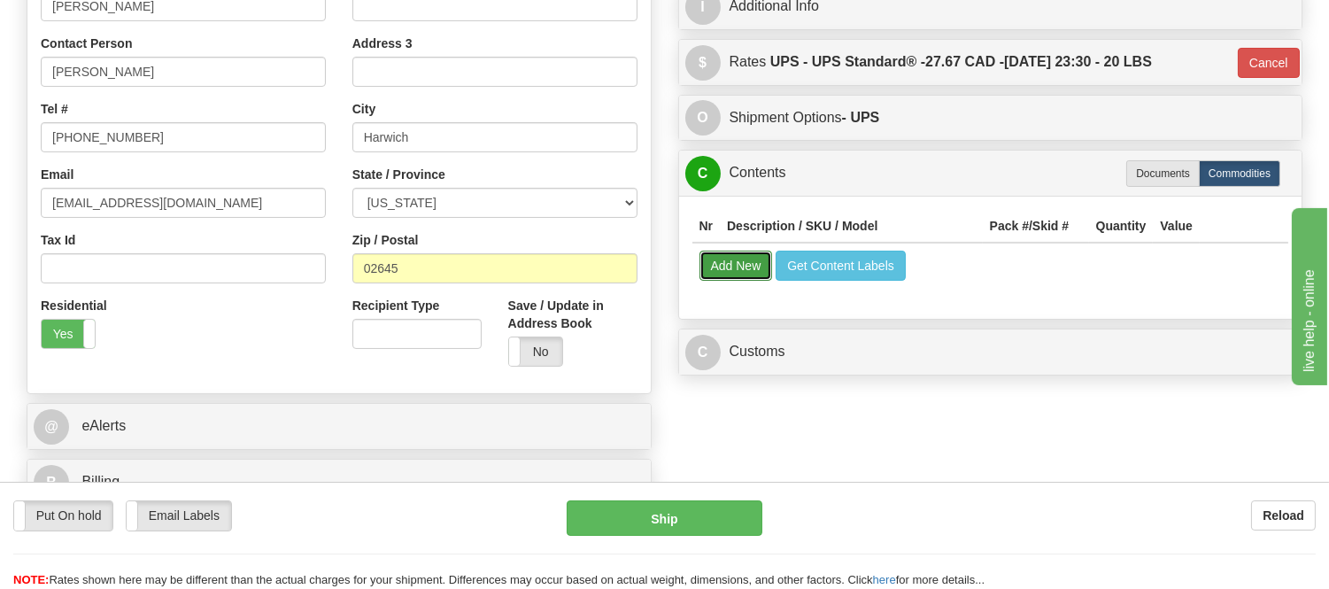
click at [732, 271] on button "Add New" at bounding box center [736, 266] width 73 height 30
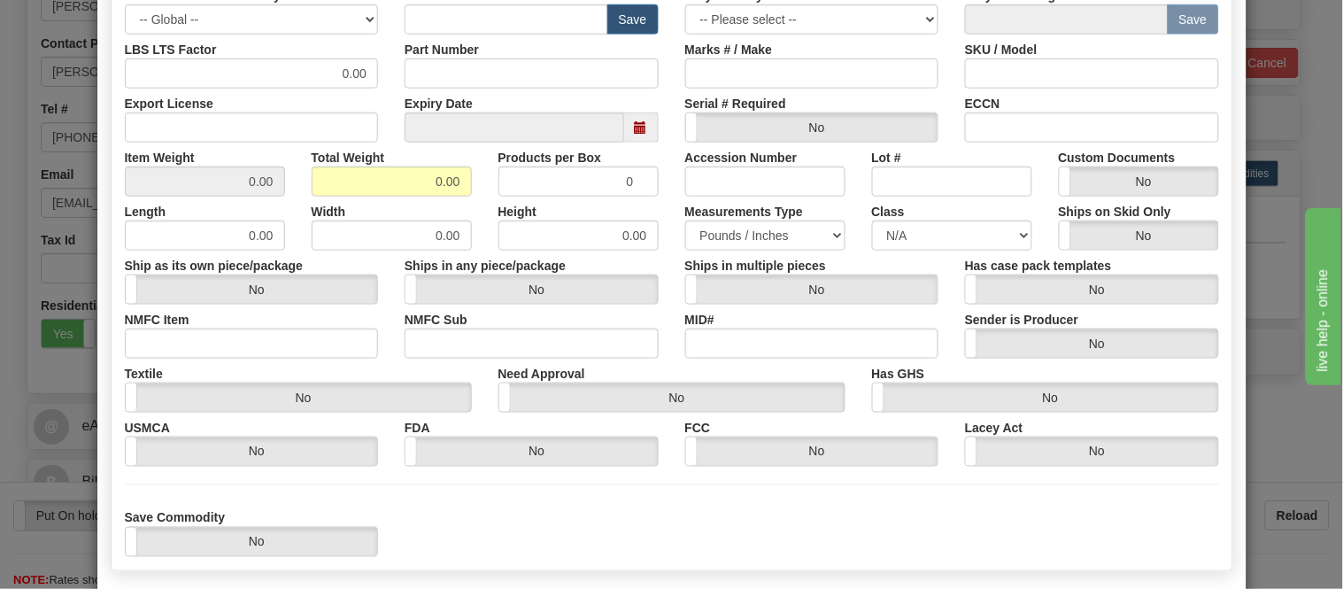
scroll to position [0, 0]
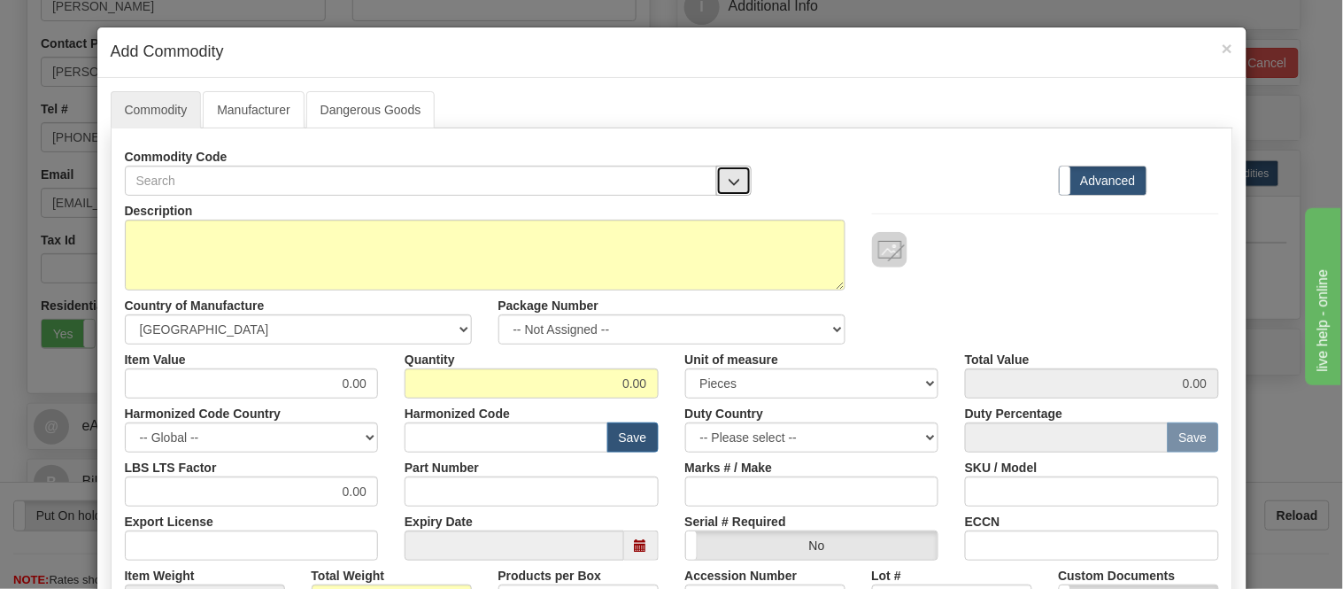
click at [719, 175] on button "button" at bounding box center [733, 181] width 35 height 30
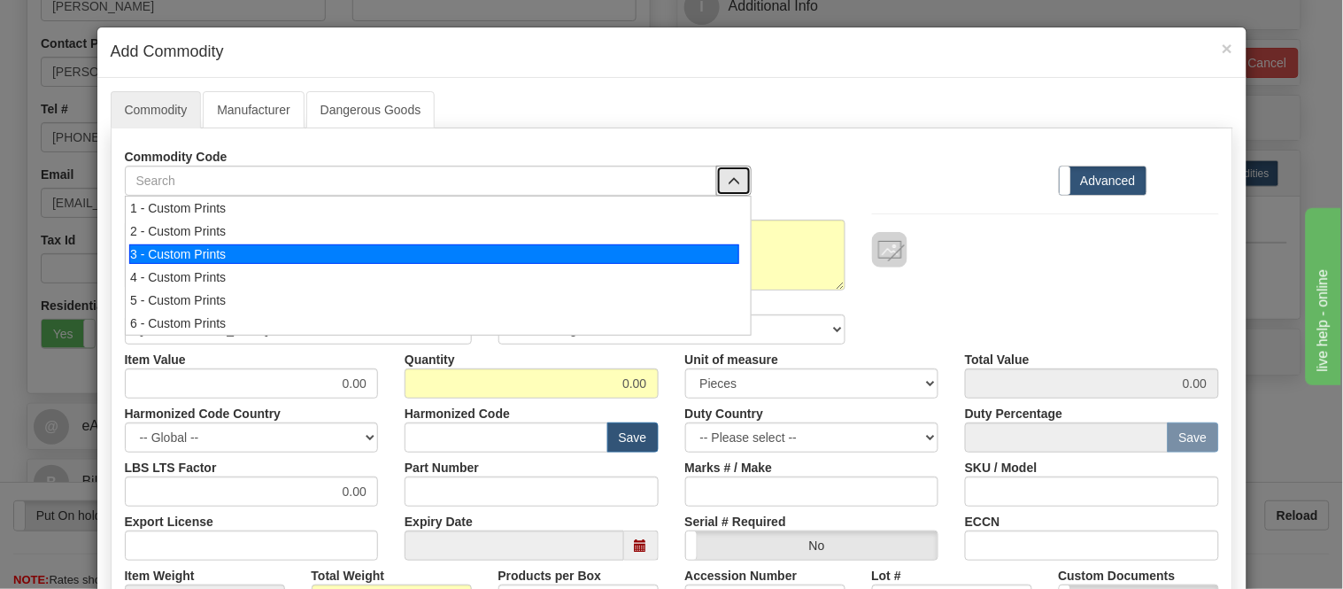
click at [717, 253] on div "3 - Custom Prints" at bounding box center [434, 253] width 610 height 19
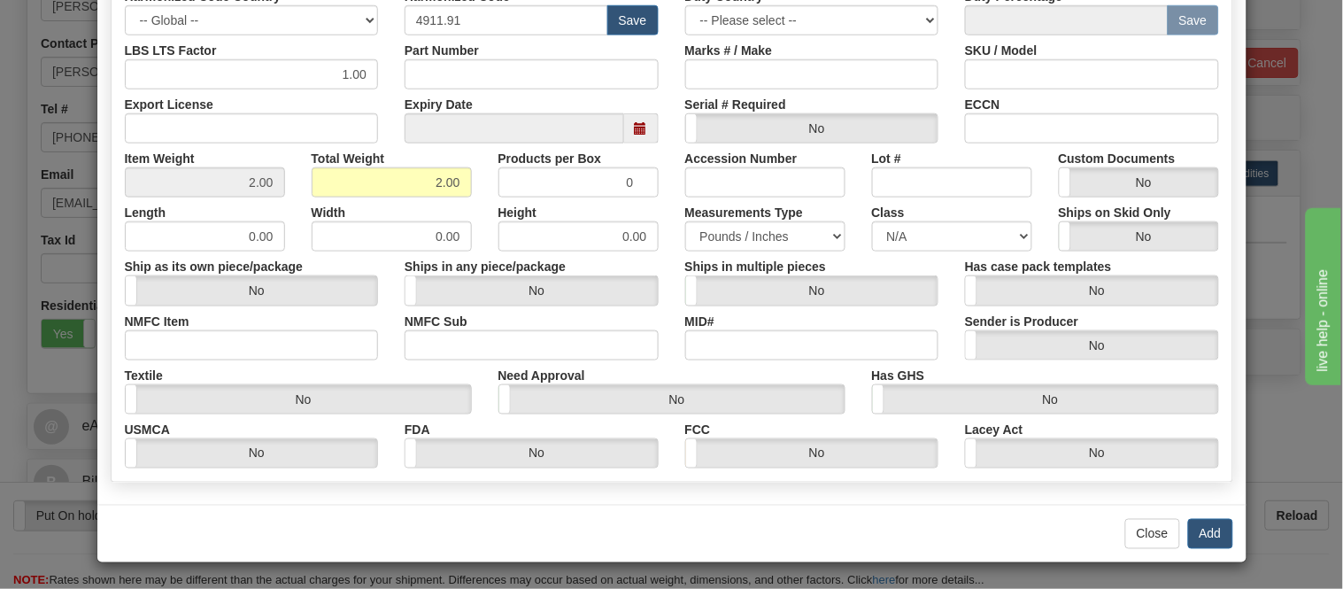
scroll to position [418, 0]
click at [1188, 538] on button "Add" at bounding box center [1210, 533] width 45 height 30
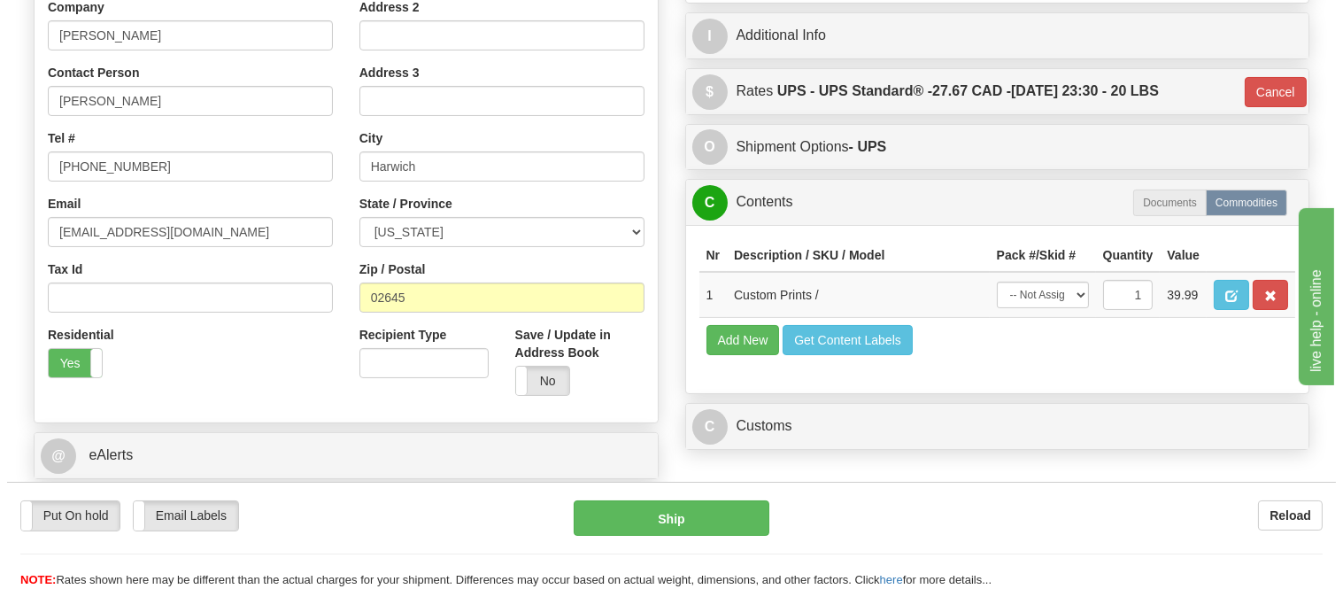
scroll to position [197, 0]
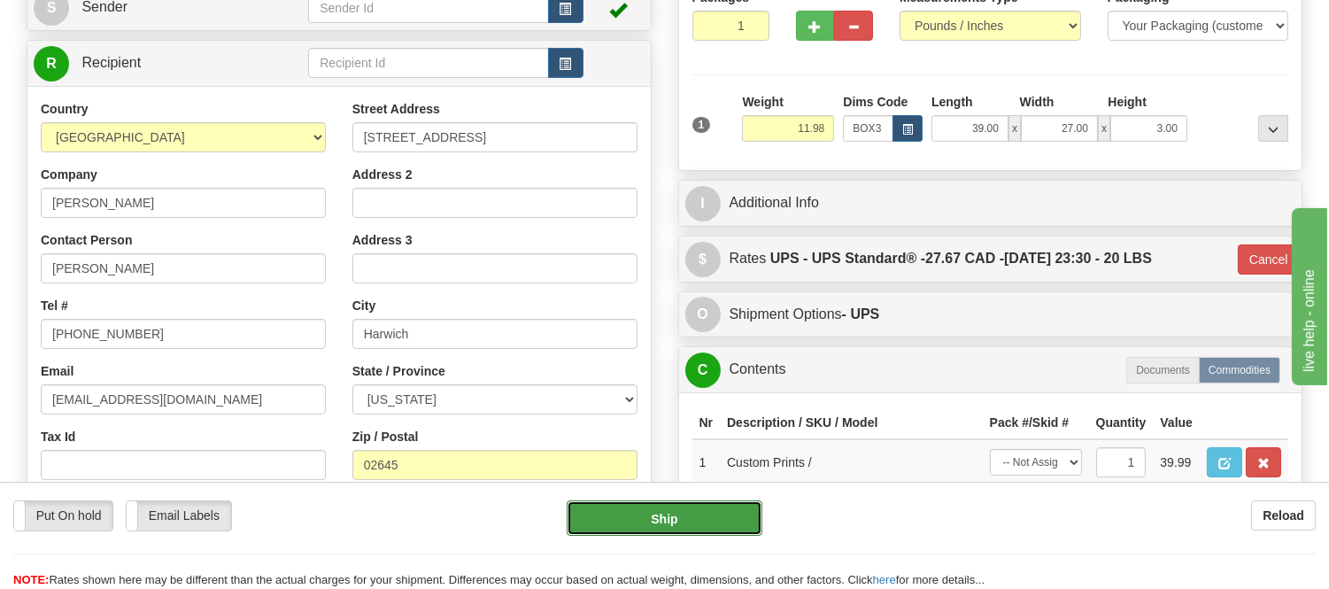
click at [700, 528] on button "Ship" at bounding box center [664, 517] width 195 height 35
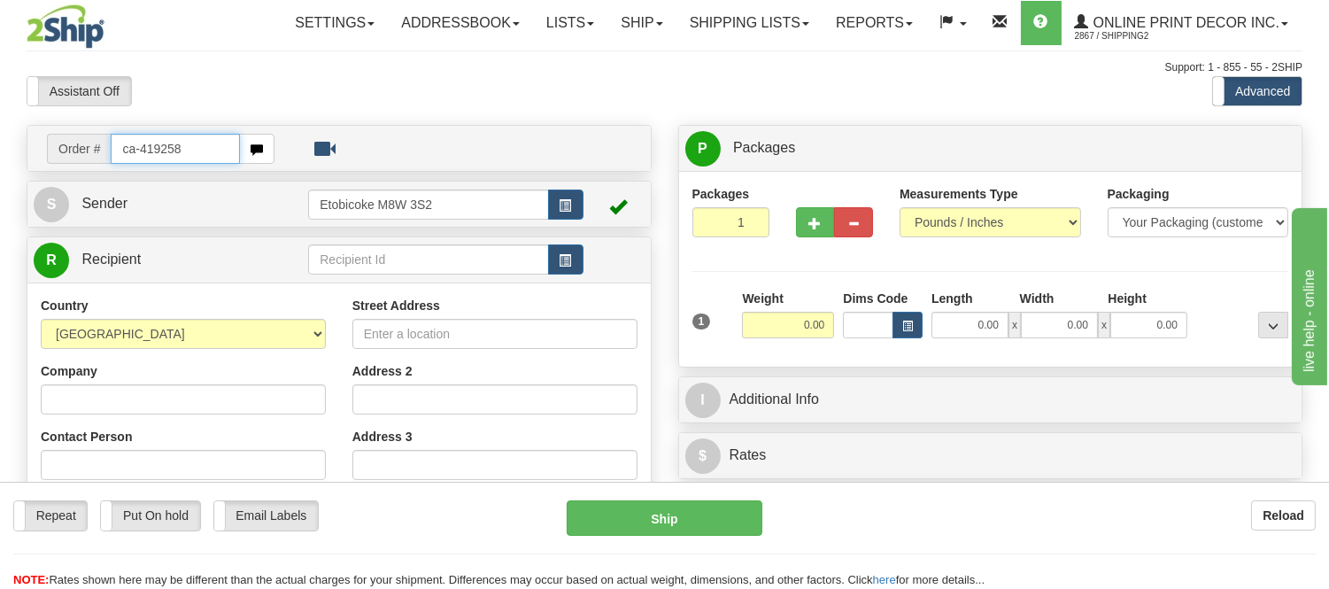
type input "ca-419258"
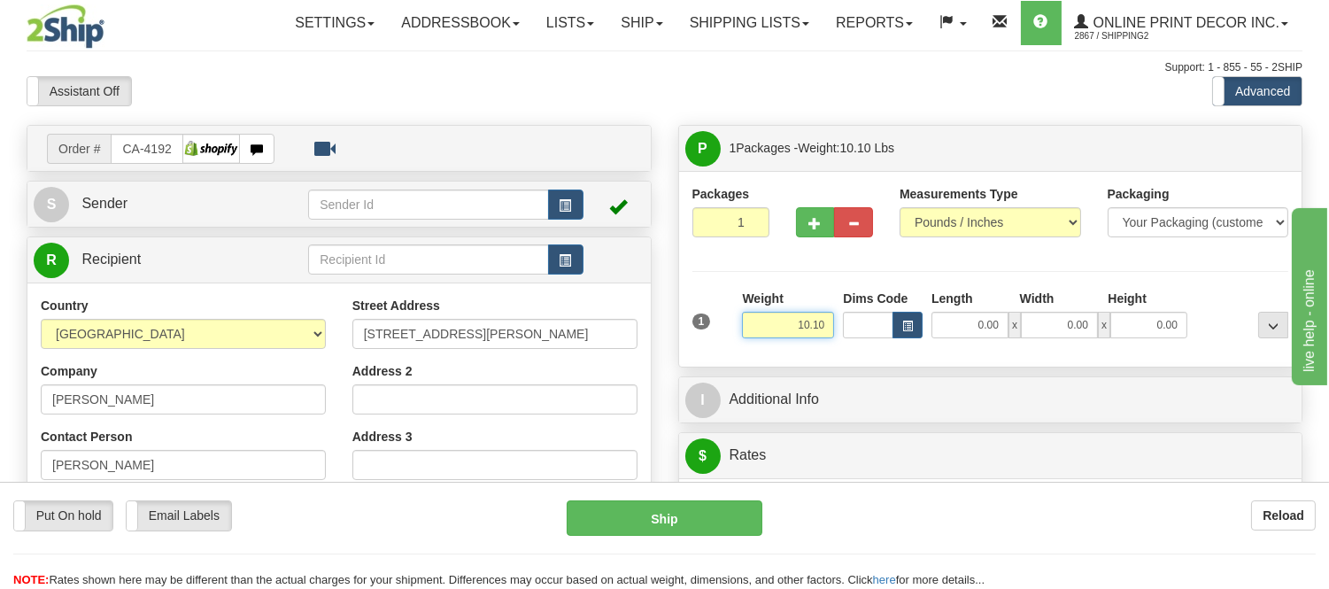
drag, startPoint x: 825, startPoint y: 326, endPoint x: 722, endPoint y: 364, distance: 110.4
click at [722, 364] on div "Packages 1 1 Measurements Type" at bounding box center [990, 269] width 623 height 196
type input "17.98"
click at [919, 326] on button "button" at bounding box center [908, 325] width 30 height 27
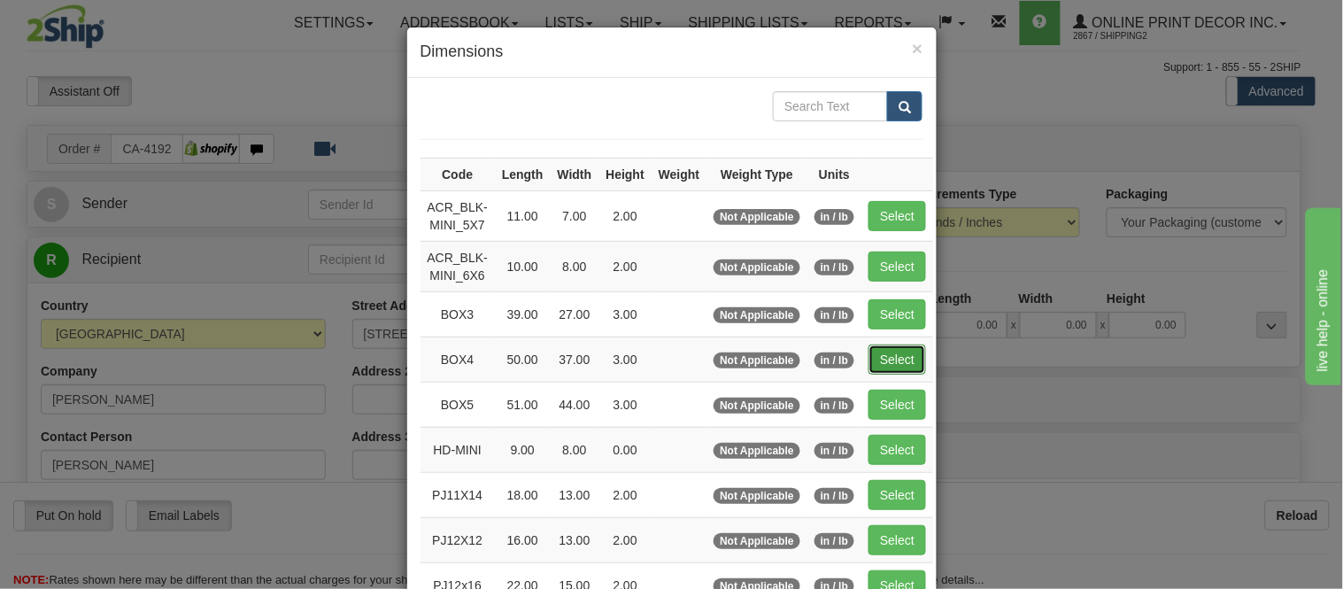
click at [886, 345] on button "Select" at bounding box center [898, 359] width 58 height 30
type input "BOX4"
type input "50.00"
type input "37.00"
type input "3.00"
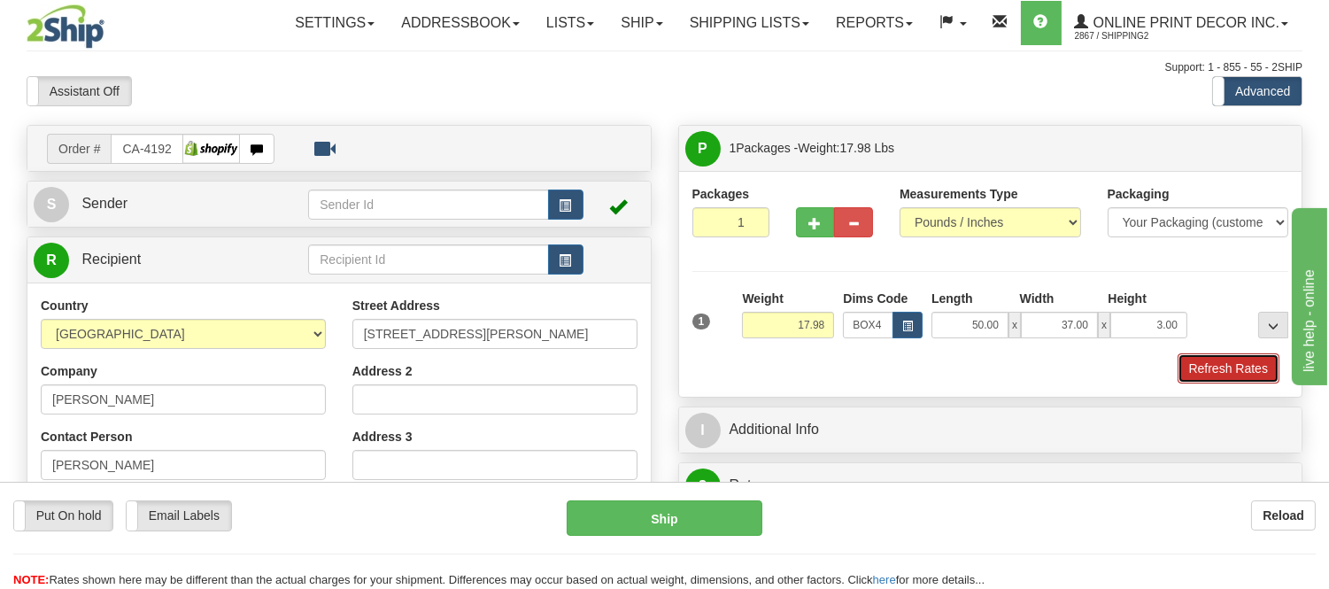
click at [1193, 376] on button "Refresh Rates" at bounding box center [1229, 368] width 102 height 30
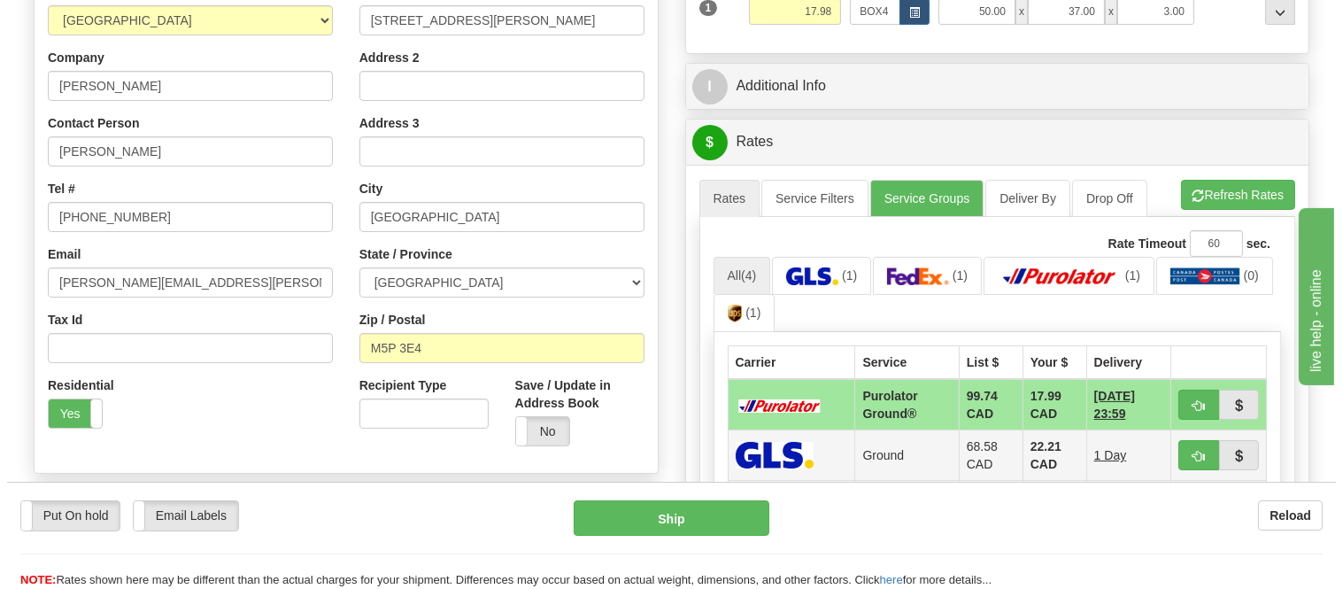
scroll to position [393, 0]
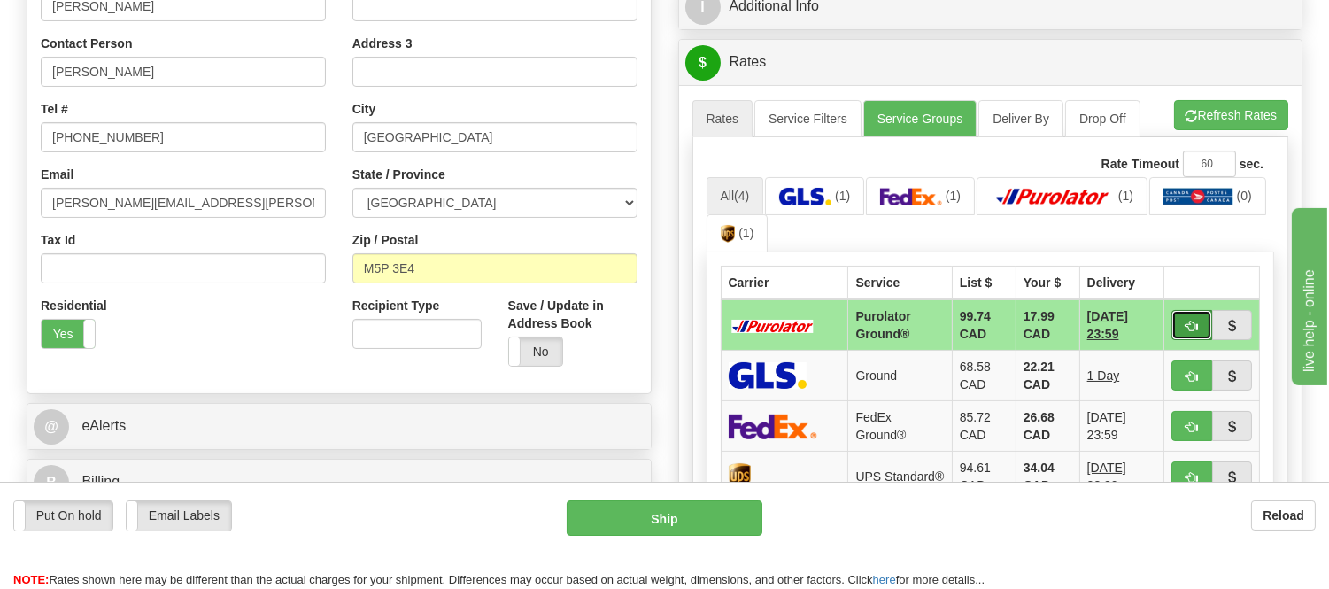
click at [1182, 329] on button "button" at bounding box center [1192, 325] width 41 height 30
type input "260"
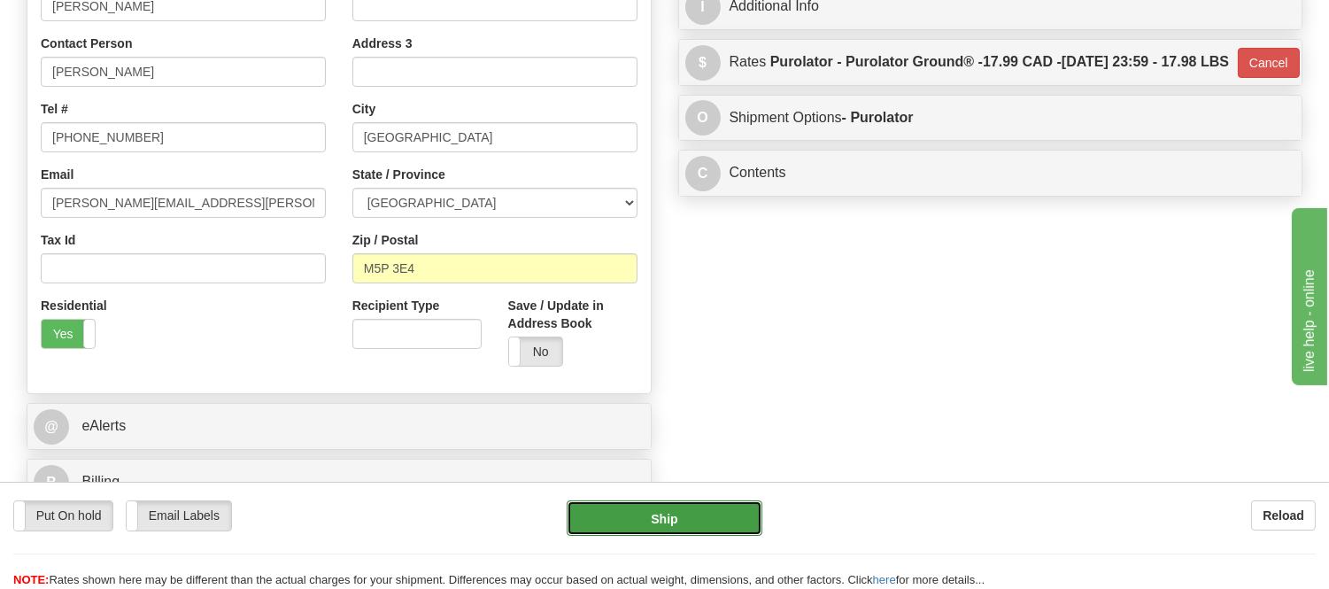
click at [691, 518] on button "Ship" at bounding box center [664, 517] width 195 height 35
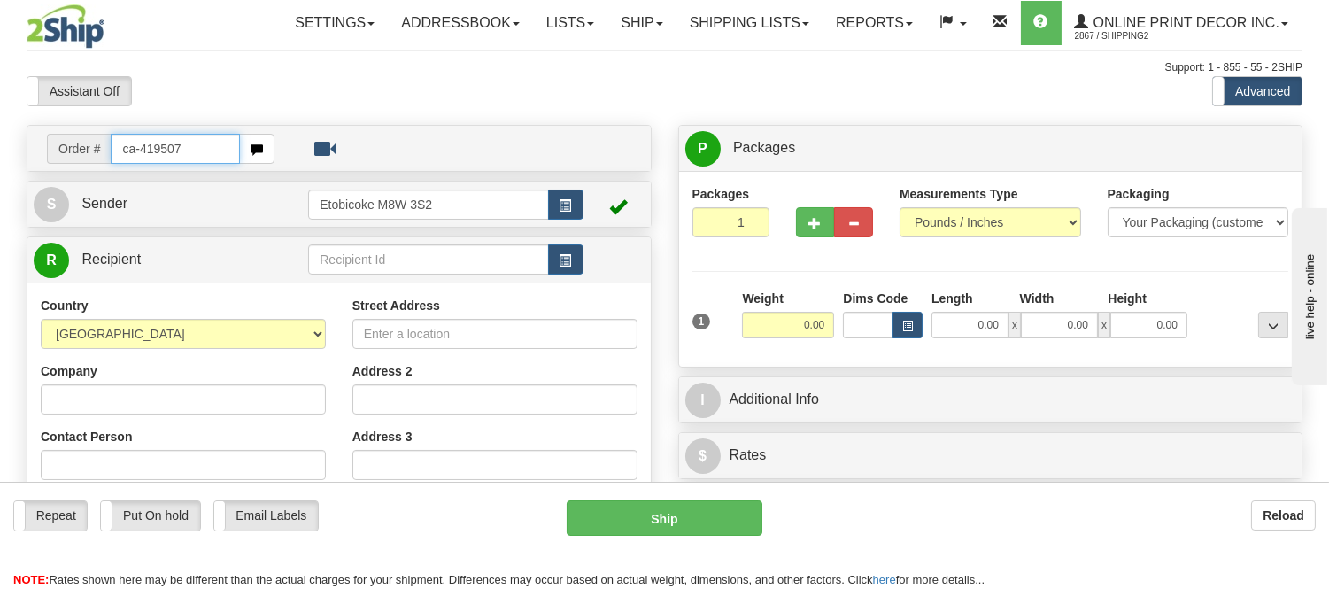
type input "ca-419507"
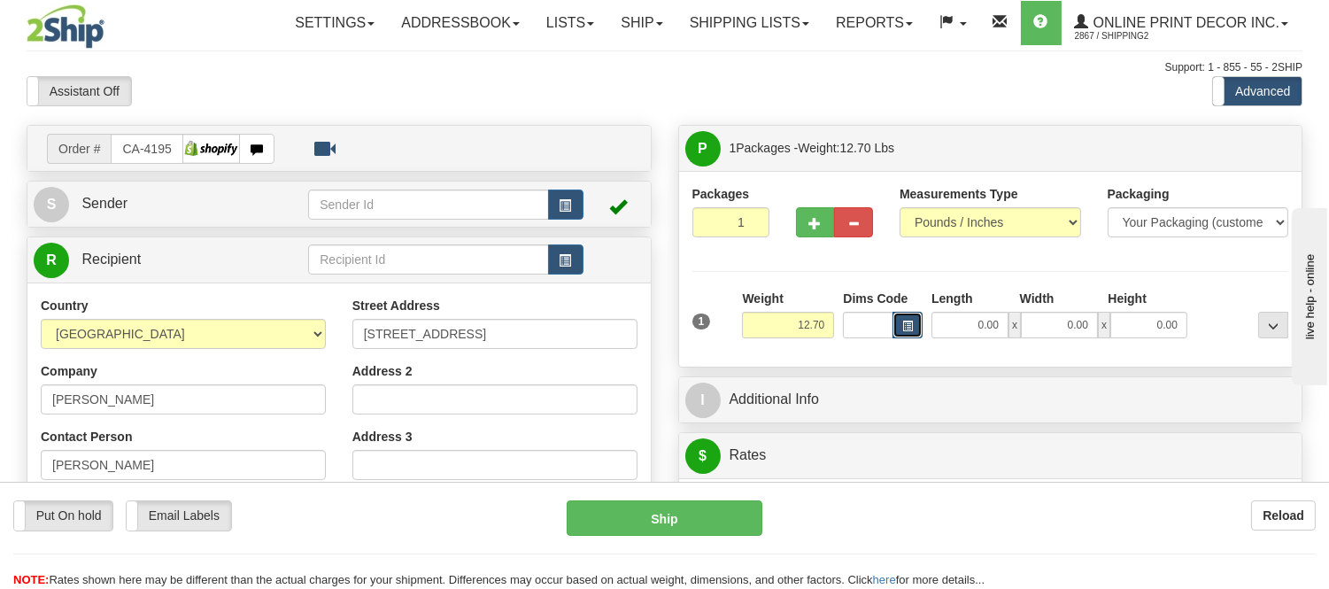
drag, startPoint x: 0, startPoint y: 0, endPoint x: 908, endPoint y: 321, distance: 962.9
click at [908, 321] on span "button" at bounding box center [907, 326] width 11 height 10
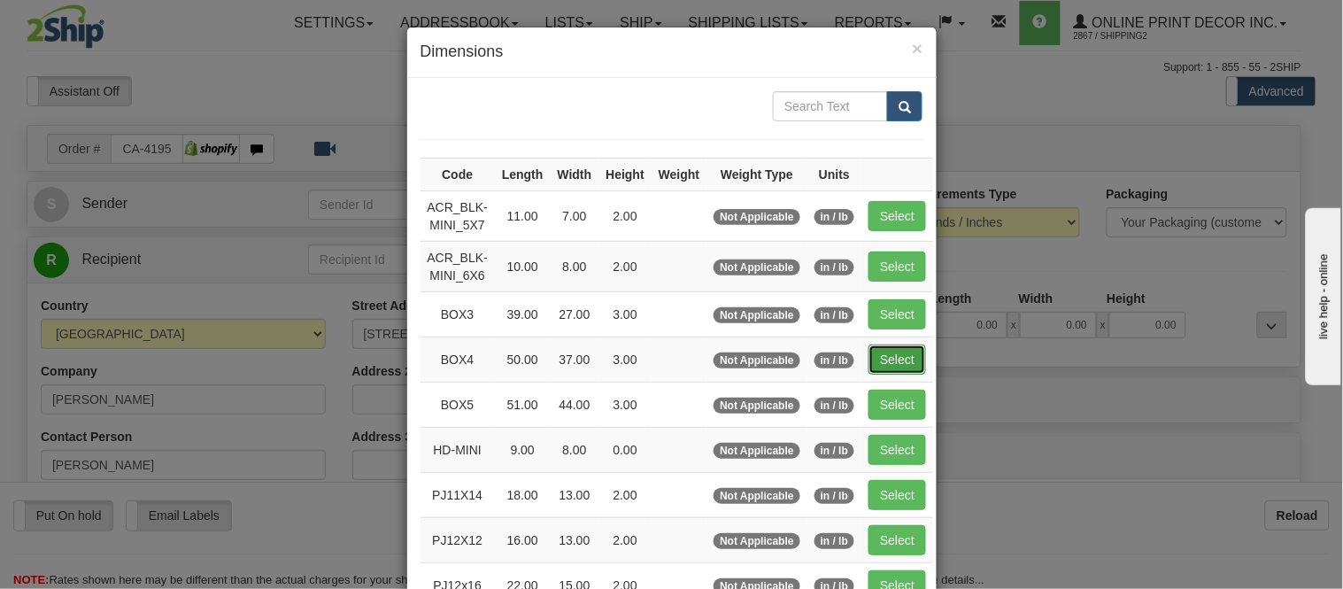
click at [883, 351] on button "Select" at bounding box center [898, 359] width 58 height 30
type input "BOX4"
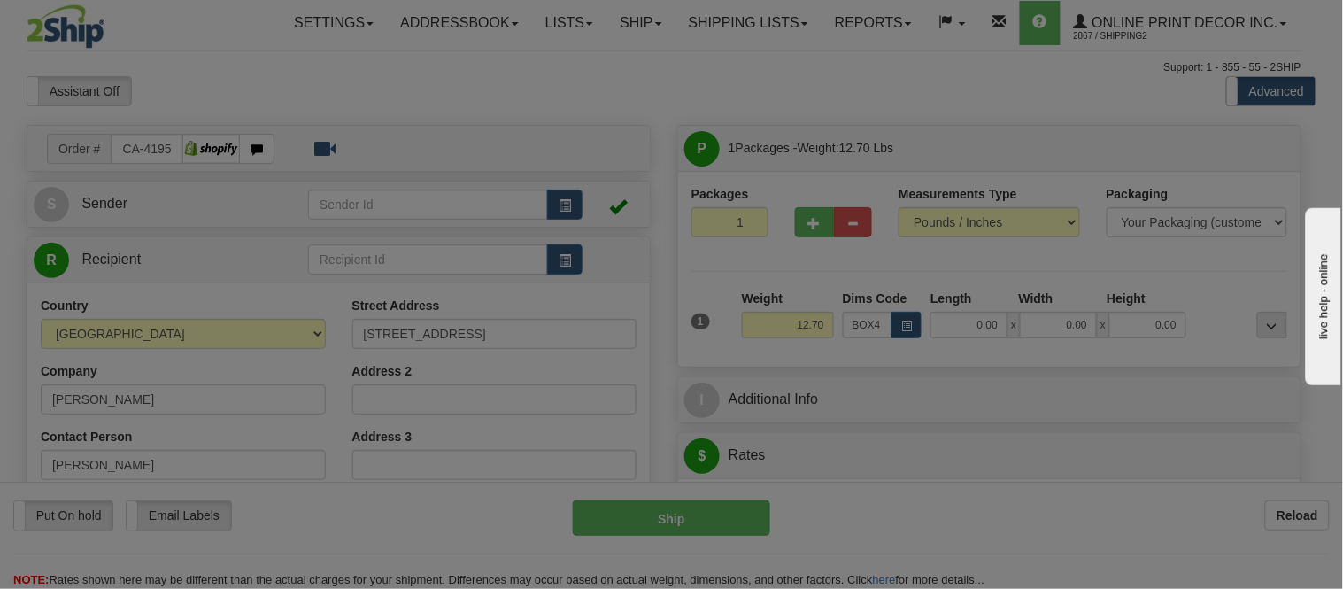
type input "50.00"
type input "37.00"
type input "3.00"
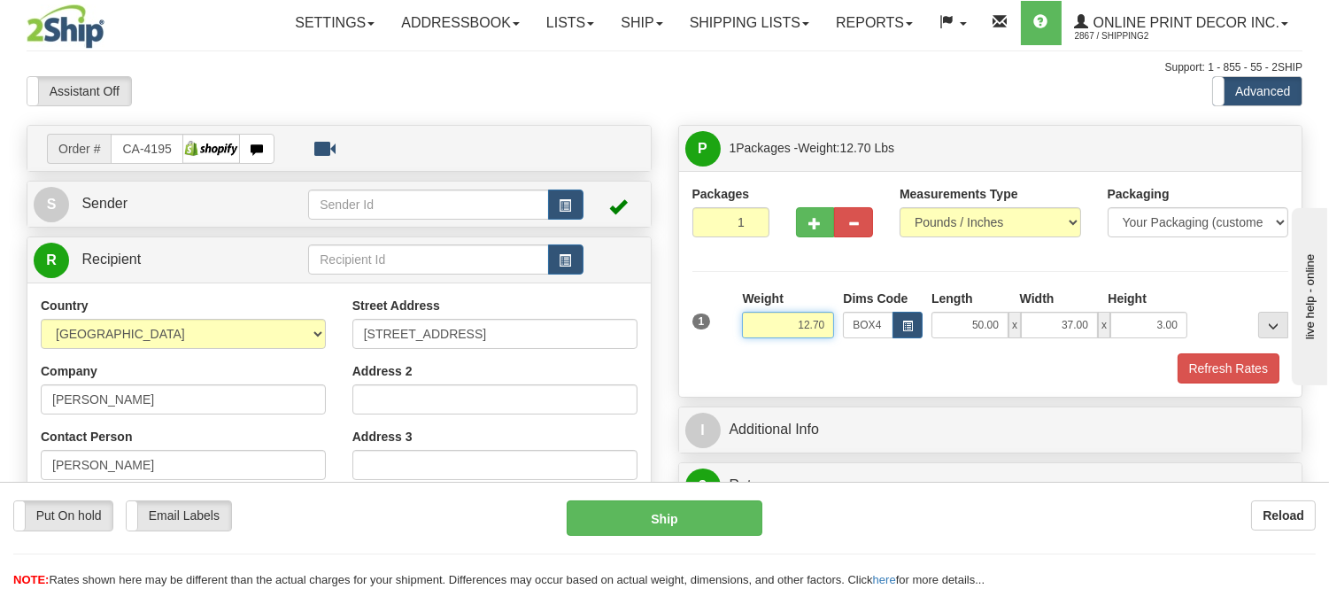
drag, startPoint x: 824, startPoint y: 326, endPoint x: 720, endPoint y: 333, distance: 103.8
click at [720, 333] on div "1 Weight 12.70 Dims Code x x" at bounding box center [991, 321] width 606 height 63
type input "15.98"
click at [1214, 367] on button "Refresh Rates" at bounding box center [1229, 368] width 102 height 30
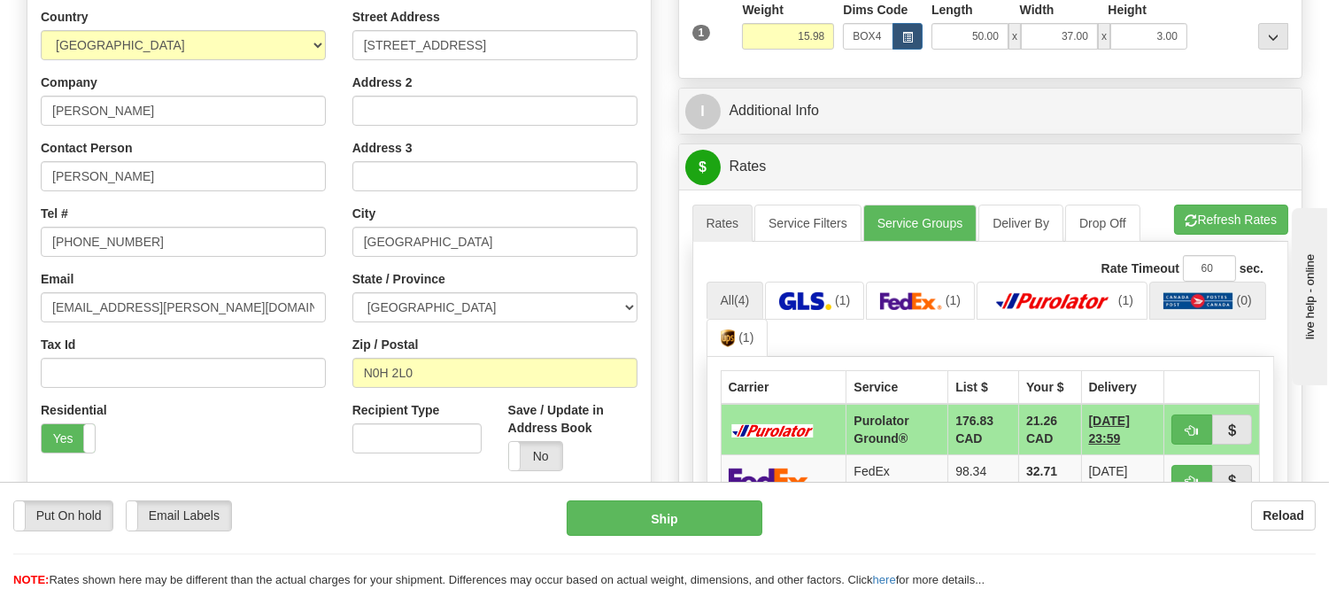
scroll to position [295, 0]
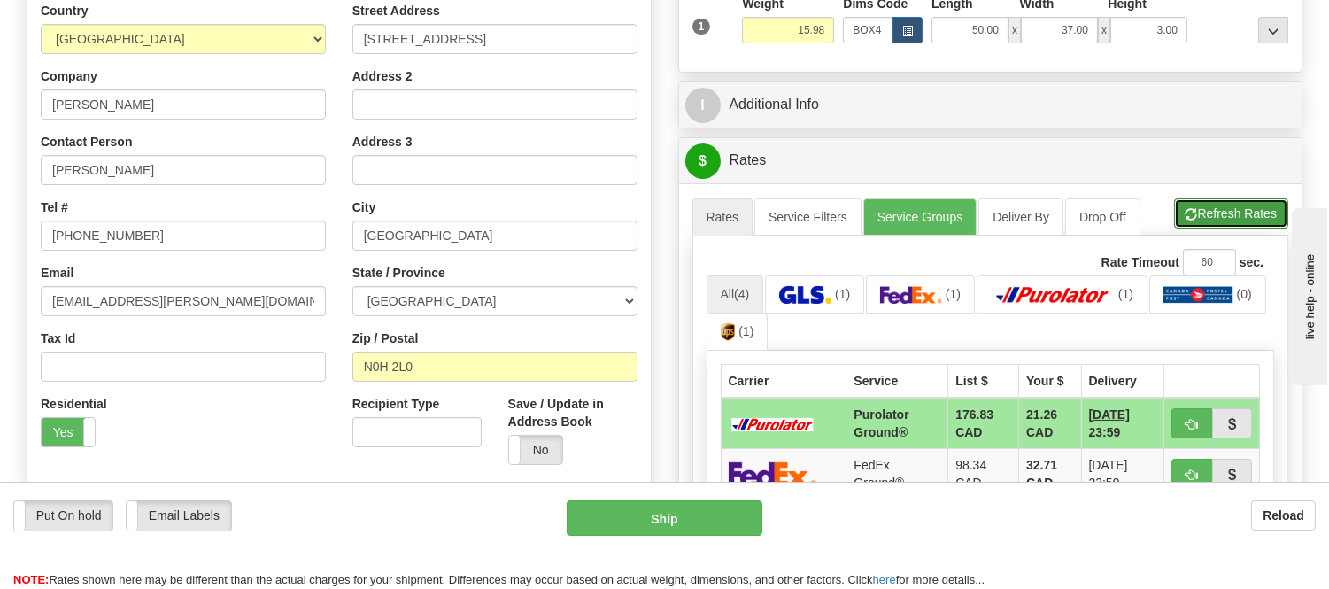
click at [1195, 213] on button "Refresh Rates" at bounding box center [1231, 213] width 114 height 30
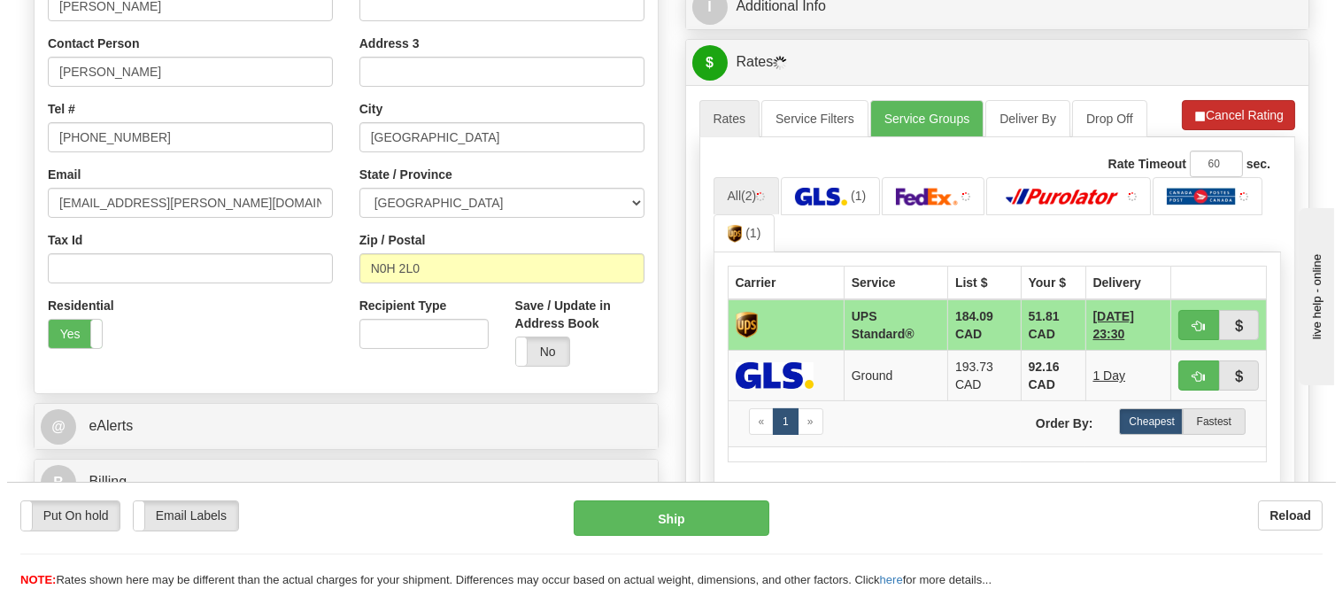
scroll to position [491, 0]
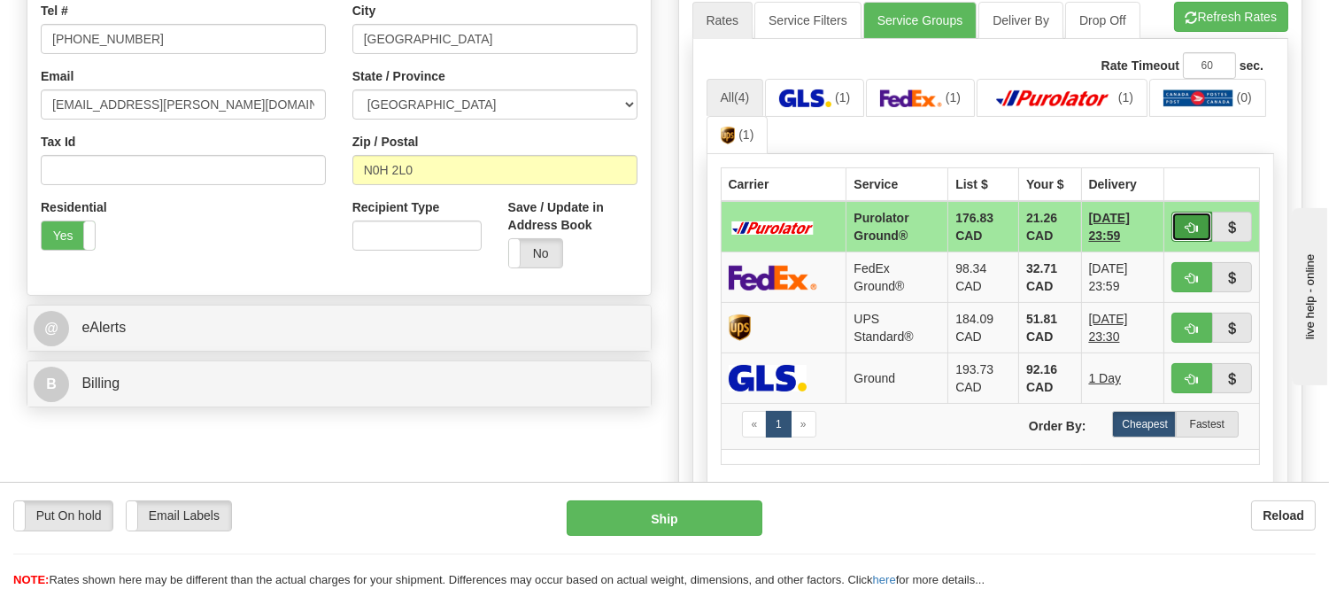
click at [1183, 223] on button "button" at bounding box center [1192, 227] width 41 height 30
type input "260"
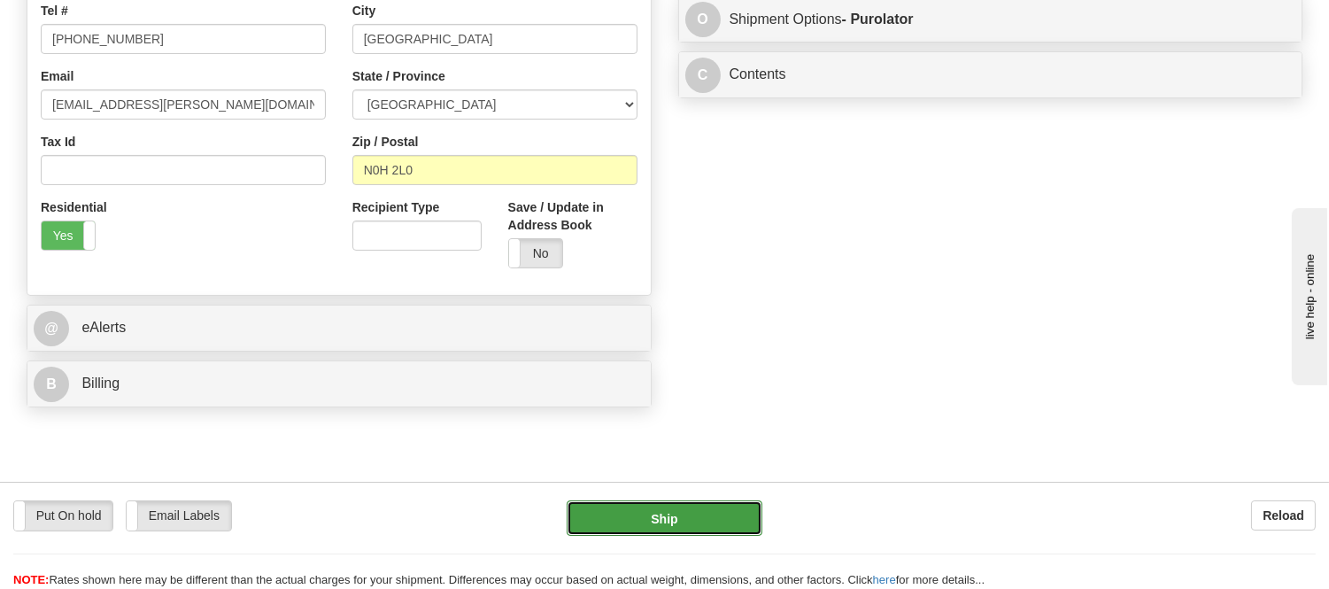
click at [732, 507] on button "Ship" at bounding box center [664, 517] width 195 height 35
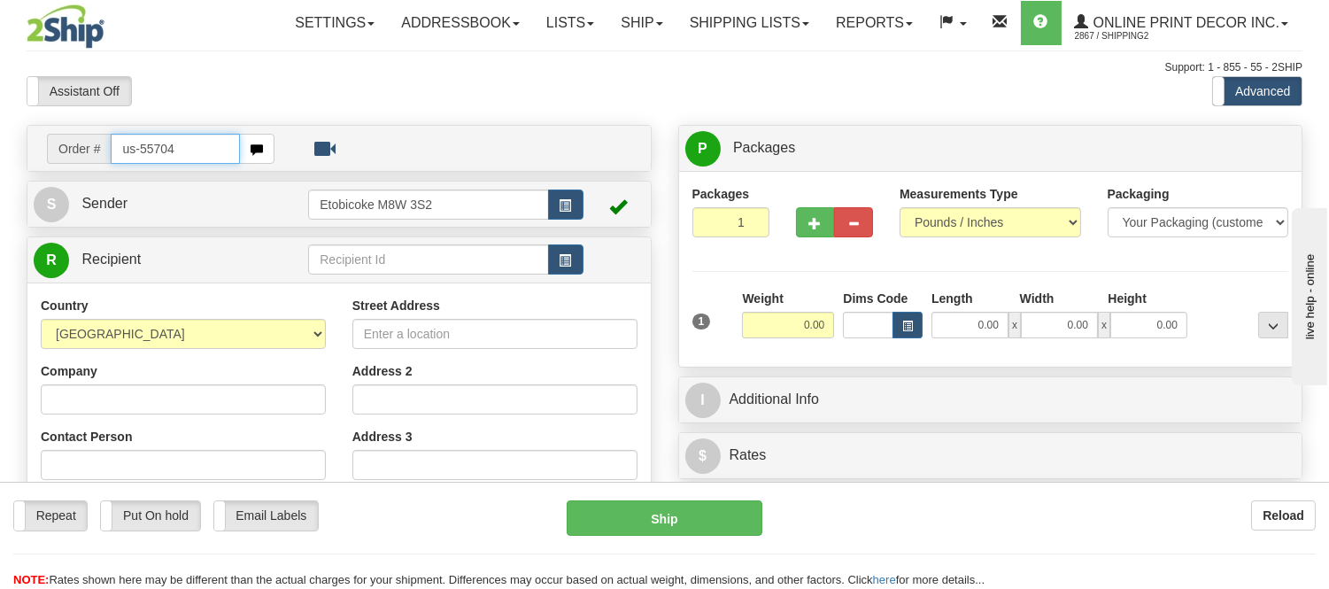
type input "us-55704"
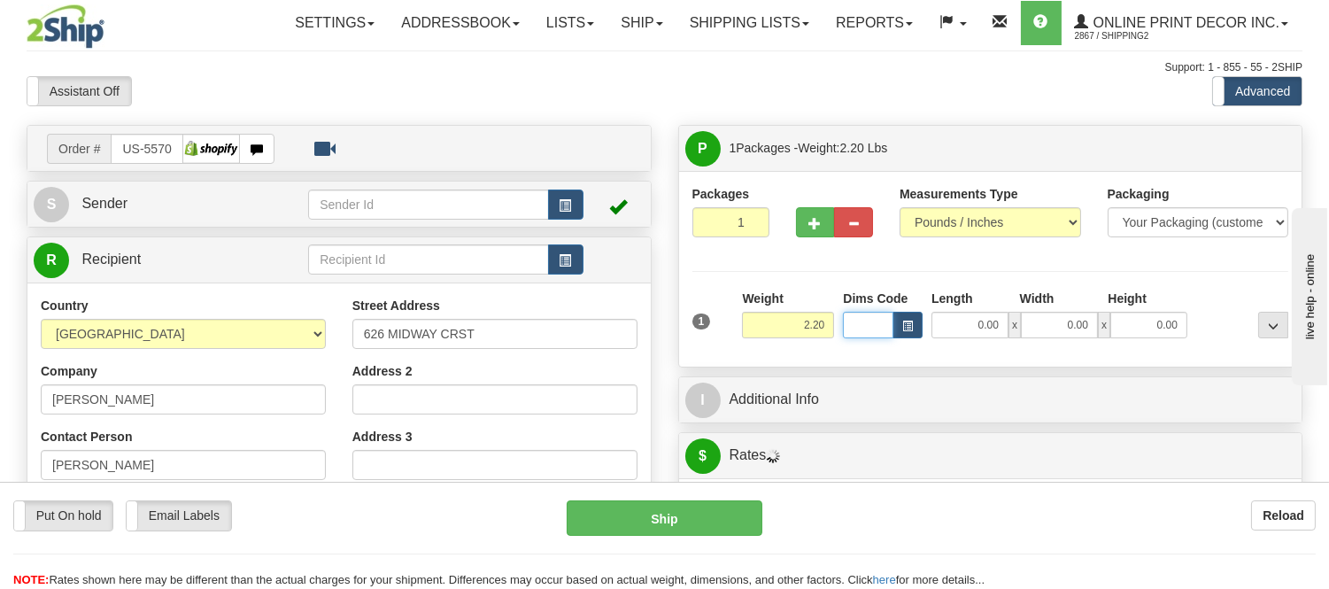
click at [891, 329] on input "Dims Code" at bounding box center [868, 325] width 50 height 27
click at [908, 317] on button "button" at bounding box center [908, 325] width 30 height 27
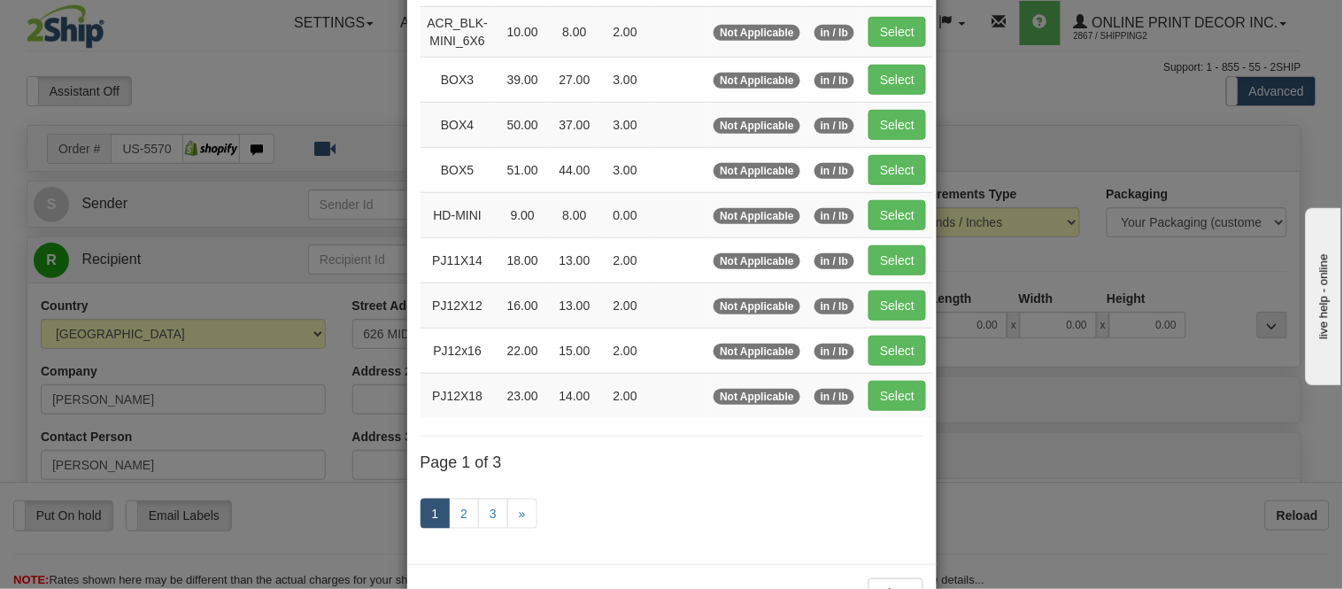
scroll to position [295, 0]
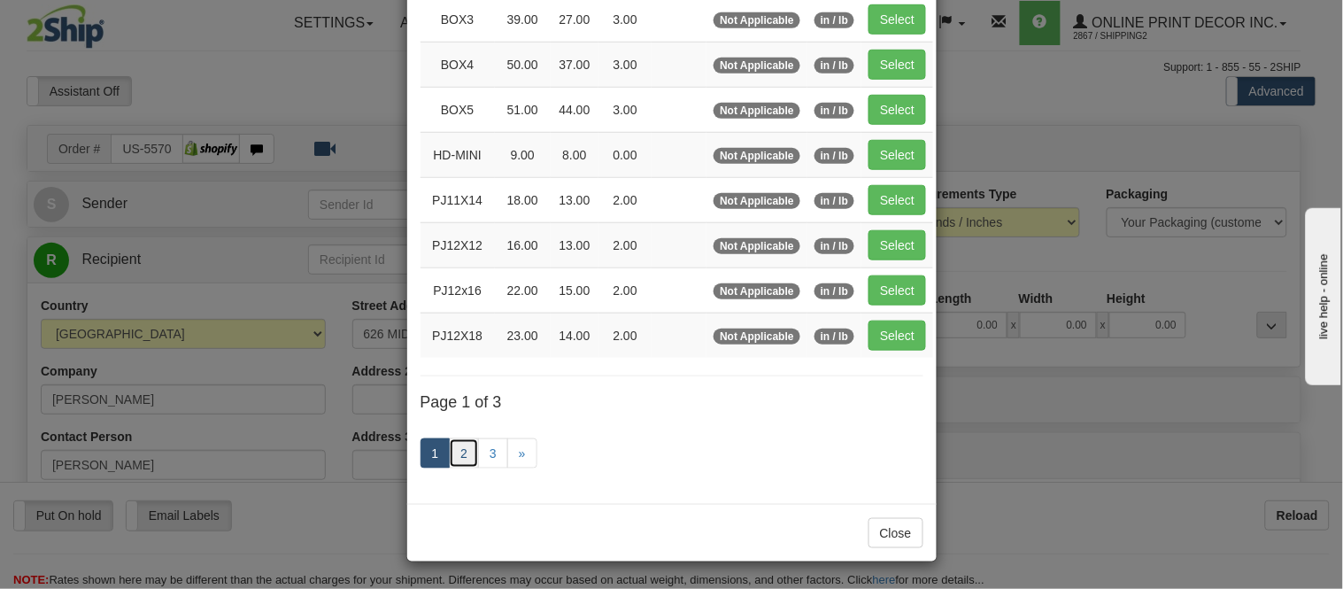
click at [457, 466] on link "2" at bounding box center [464, 453] width 30 height 30
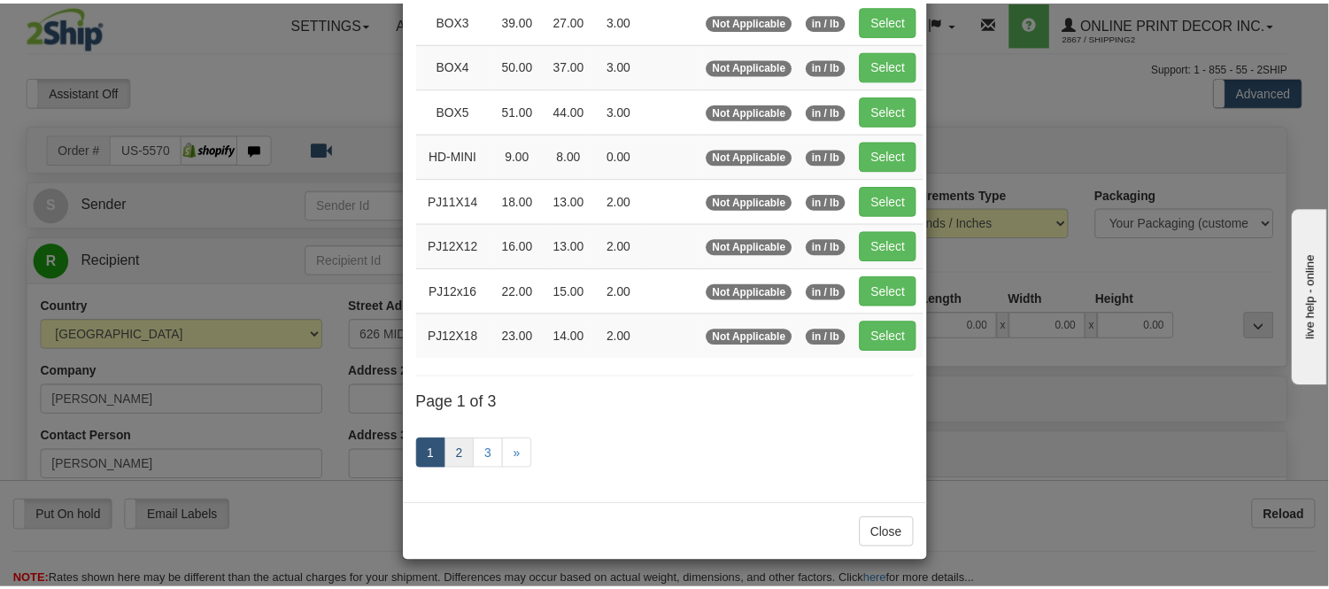
scroll to position [288, 0]
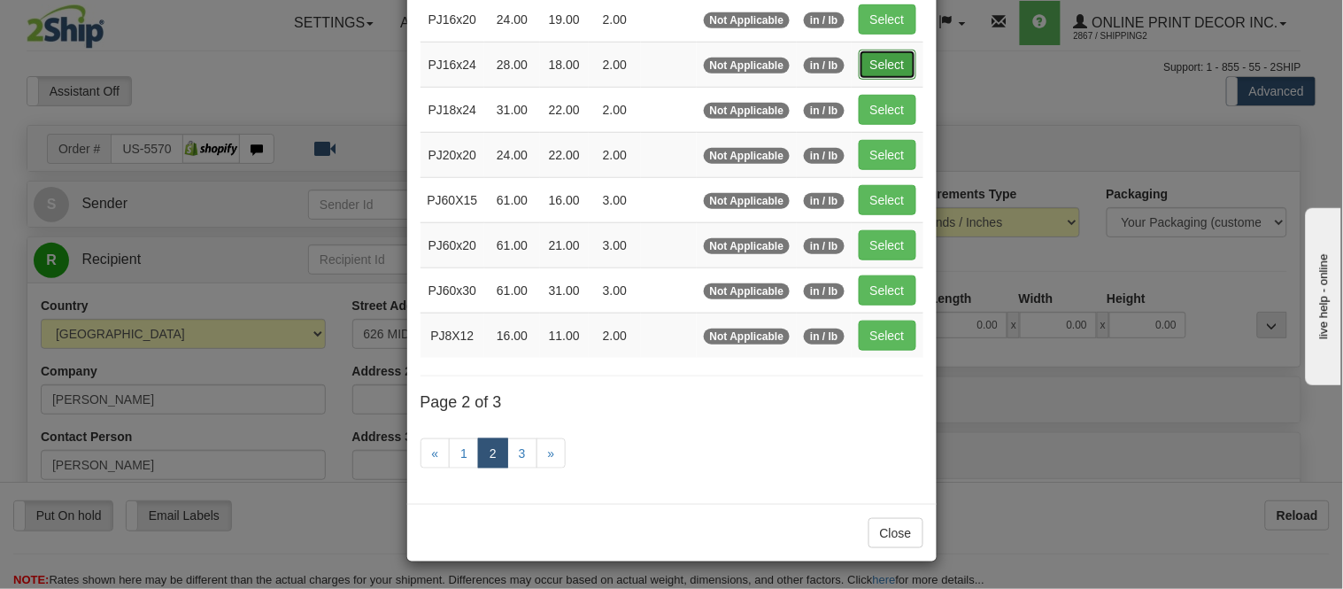
click at [888, 73] on button "Select" at bounding box center [888, 65] width 58 height 30
type input "PJ16x24"
type input "28.00"
type input "18.00"
type input "2.00"
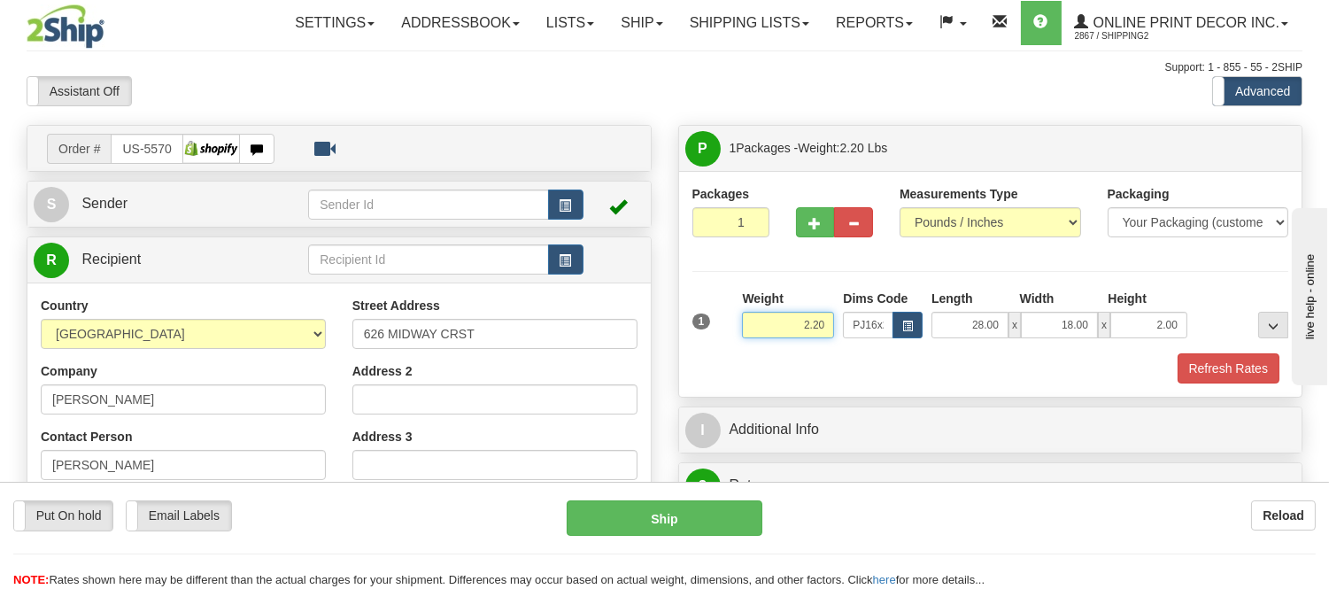
drag, startPoint x: 825, startPoint y: 323, endPoint x: 729, endPoint y: 367, distance: 106.2
click at [729, 367] on div "1 Weight 2.20 Dims Code PJ16x24 Length Width Height x x" at bounding box center [990, 337] width 597 height 94
type input "5.98"
drag, startPoint x: 1179, startPoint y: 328, endPoint x: 1059, endPoint y: 326, distance: 119.6
click at [1059, 326] on div "28.00 x 18.00 x 2.00" at bounding box center [1060, 325] width 256 height 27
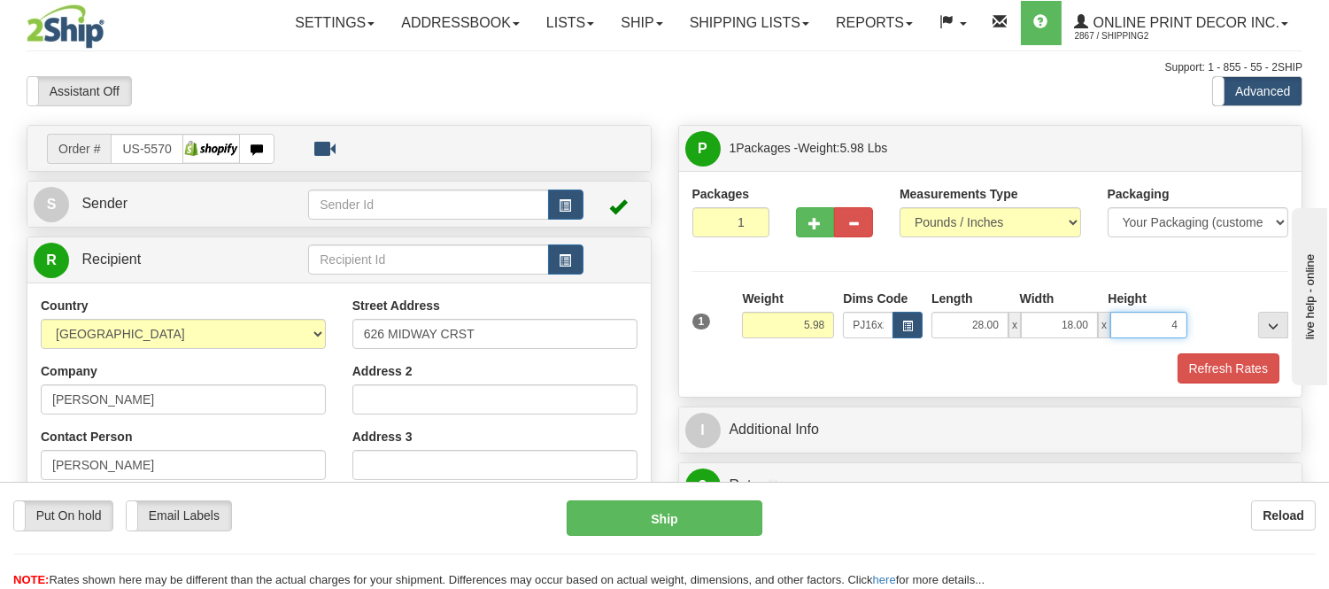
click button "Delete" at bounding box center [0, 0] width 0 height 0
type input "4.00"
click at [1204, 366] on button "Refresh Rates" at bounding box center [1229, 368] width 102 height 30
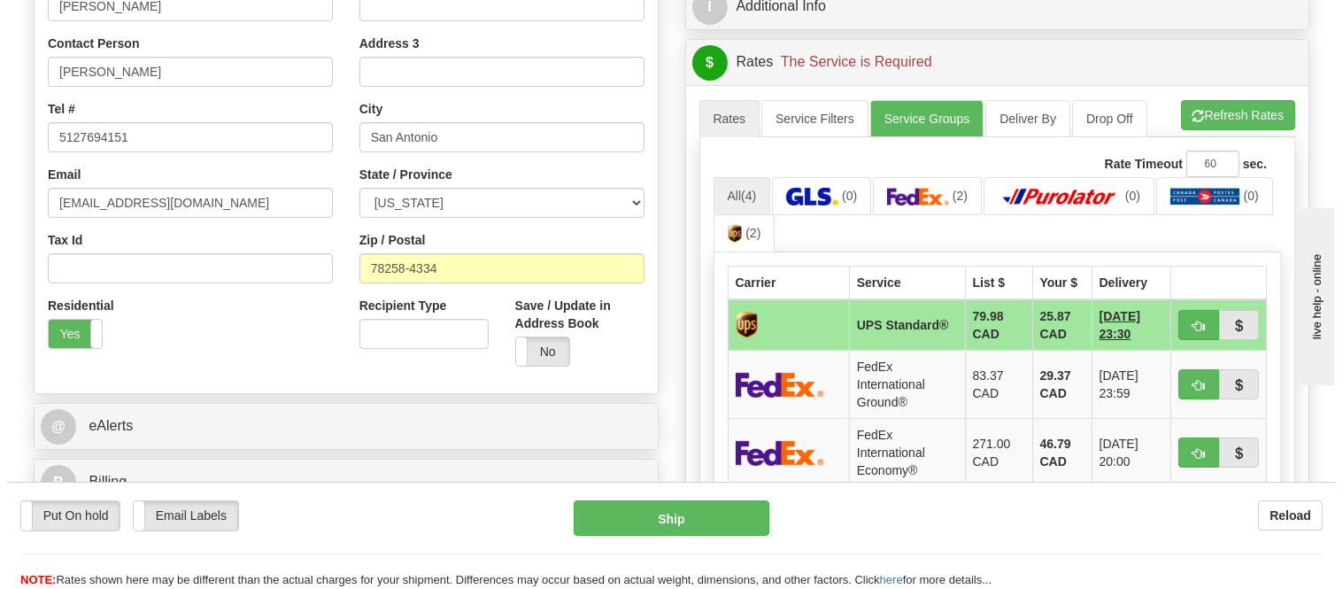
scroll to position [491, 0]
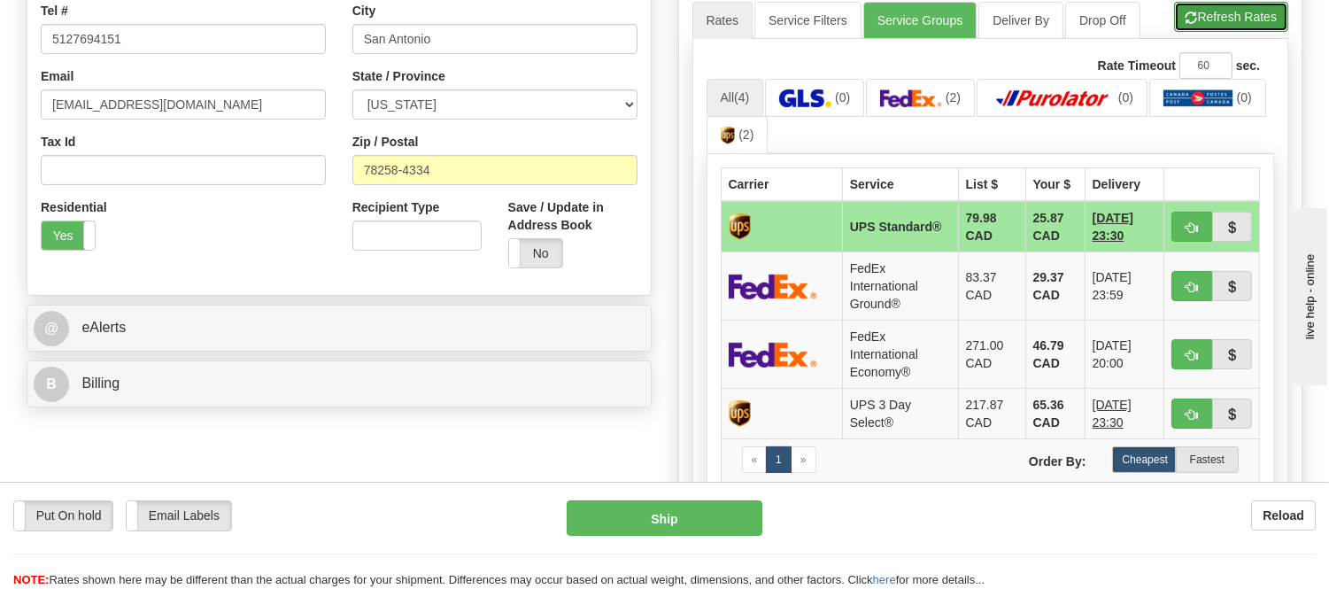
click at [1208, 21] on button "Refresh Rates" at bounding box center [1231, 17] width 114 height 30
click at [1198, 223] on button "button" at bounding box center [1192, 227] width 41 height 30
type input "11"
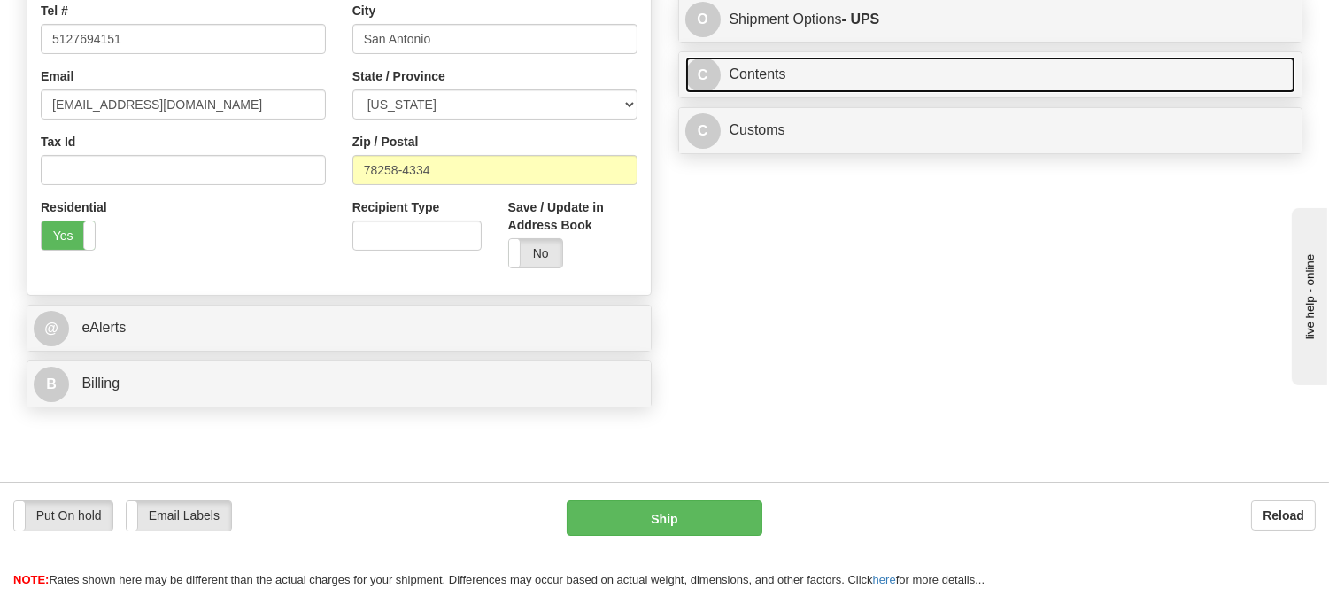
click at [931, 68] on link "C Contents" at bounding box center [990, 75] width 611 height 36
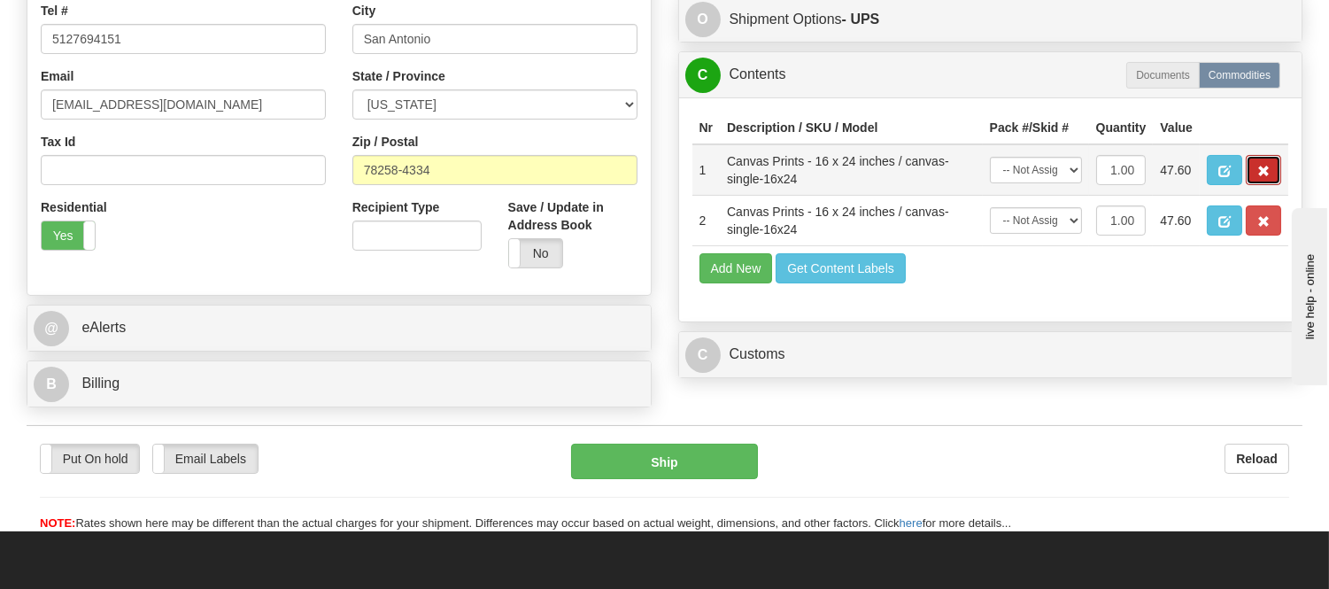
click at [1270, 185] on button "button" at bounding box center [1263, 170] width 35 height 30
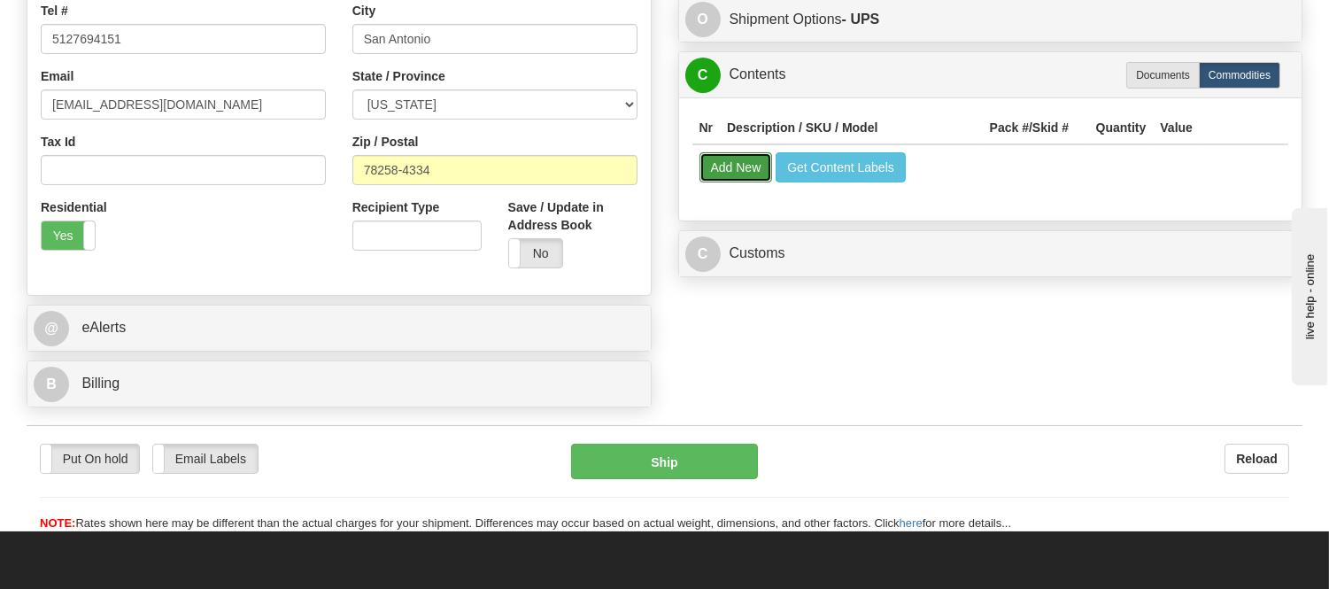
click at [741, 180] on button "Add New" at bounding box center [736, 167] width 73 height 30
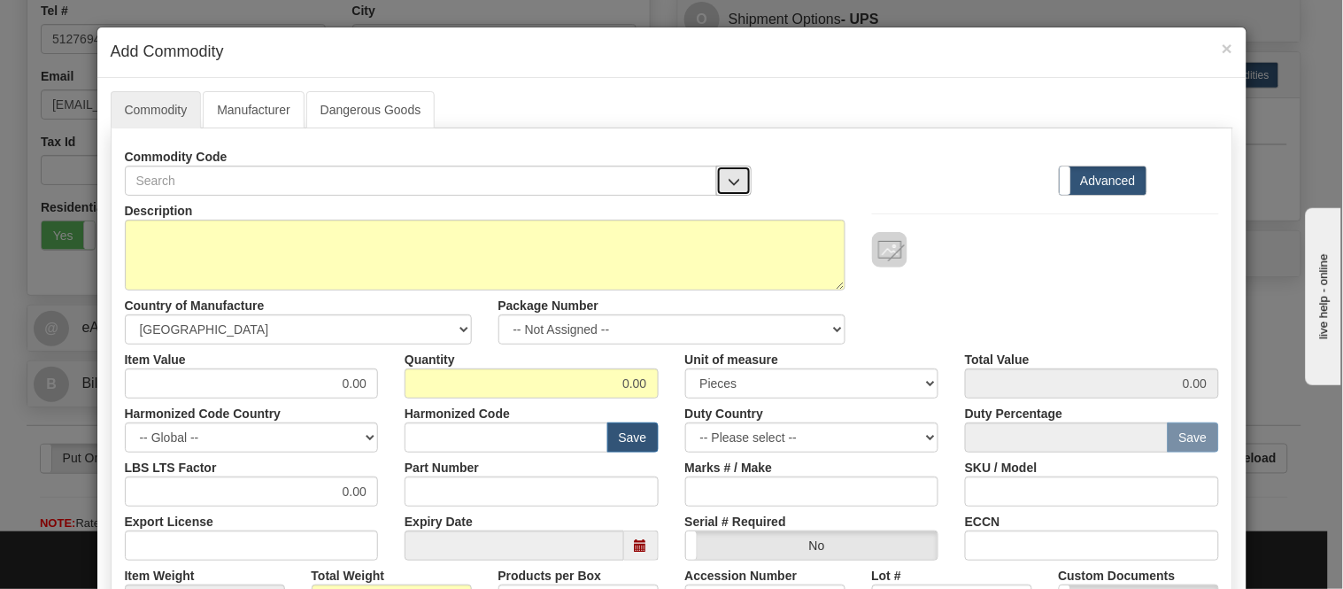
click at [727, 169] on button "button" at bounding box center [733, 181] width 35 height 30
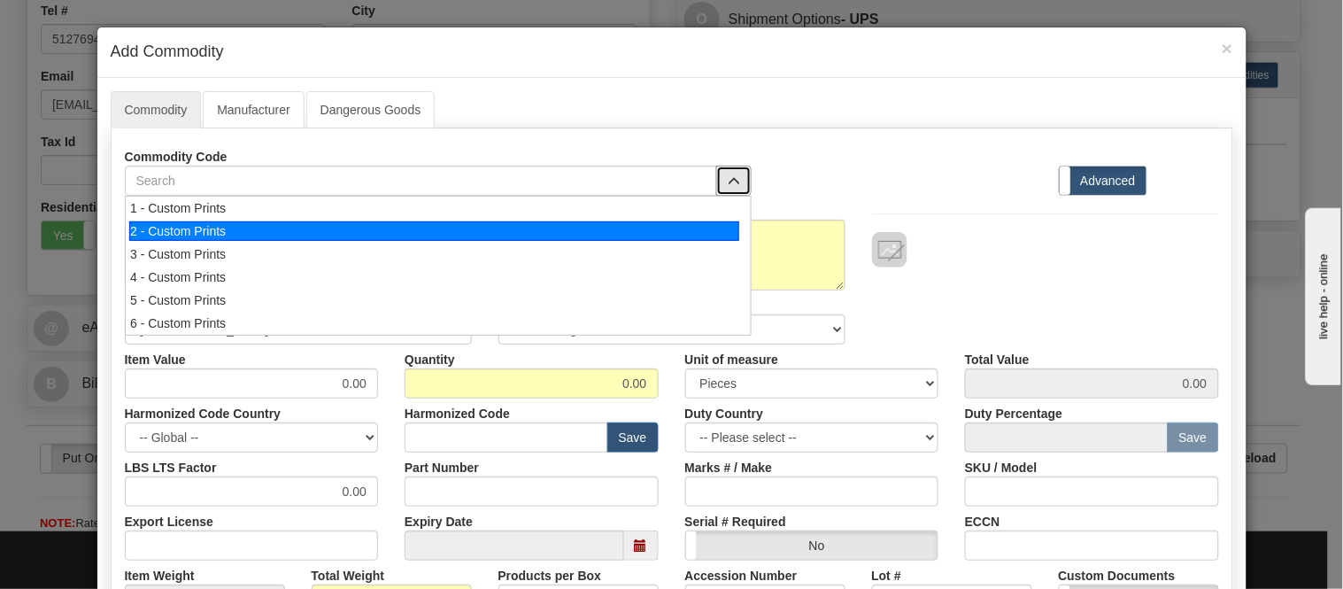
click at [719, 220] on li "2 - Custom Prints" at bounding box center [438, 231] width 625 height 23
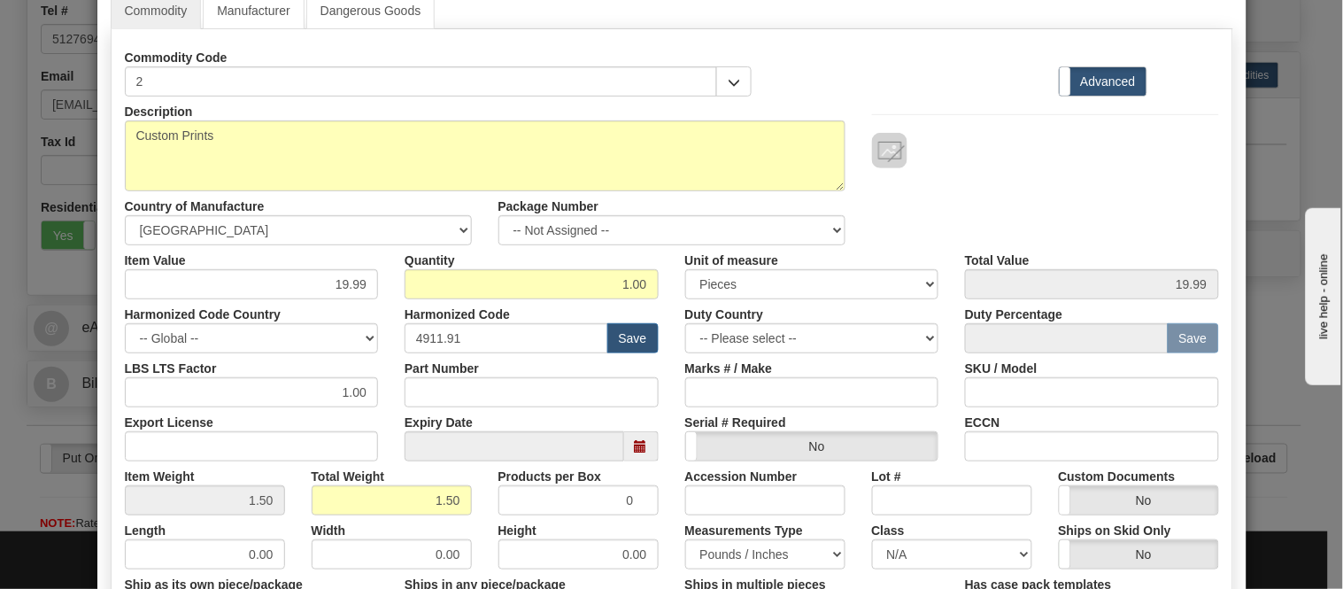
scroll to position [393, 0]
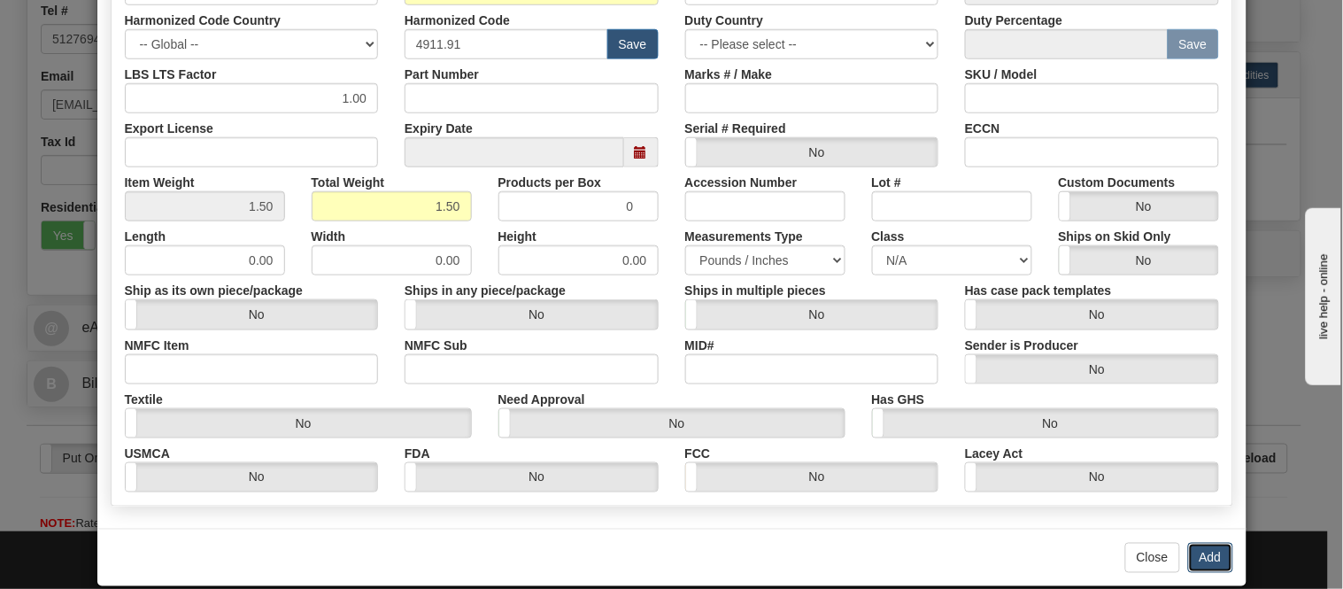
click at [1193, 568] on button "Add" at bounding box center [1210, 558] width 45 height 30
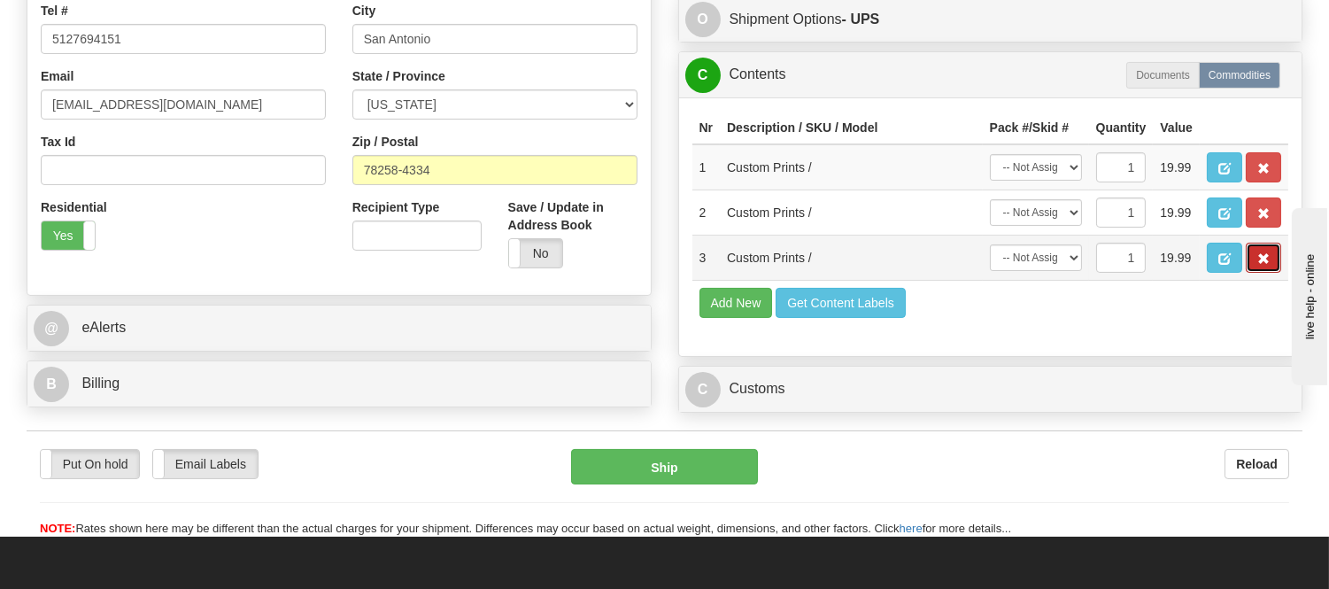
click at [1266, 265] on span "button" at bounding box center [1263, 259] width 12 height 12
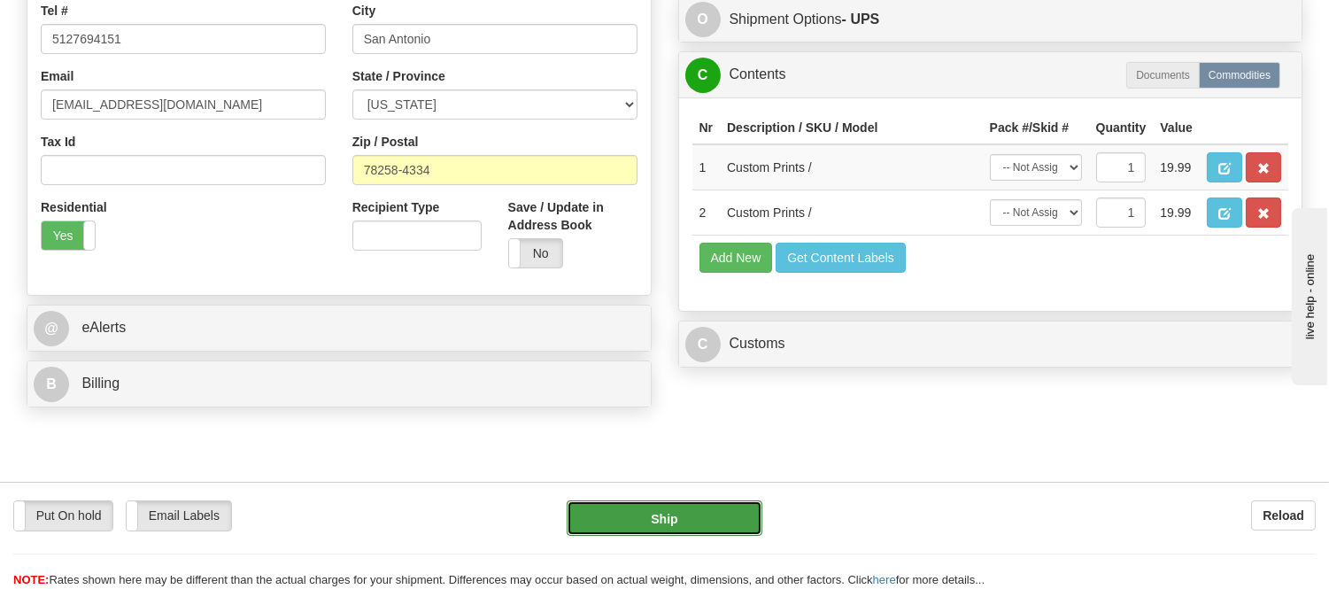
click at [708, 515] on button "Ship" at bounding box center [664, 517] width 195 height 35
